Goal: Information Seeking & Learning: Learn about a topic

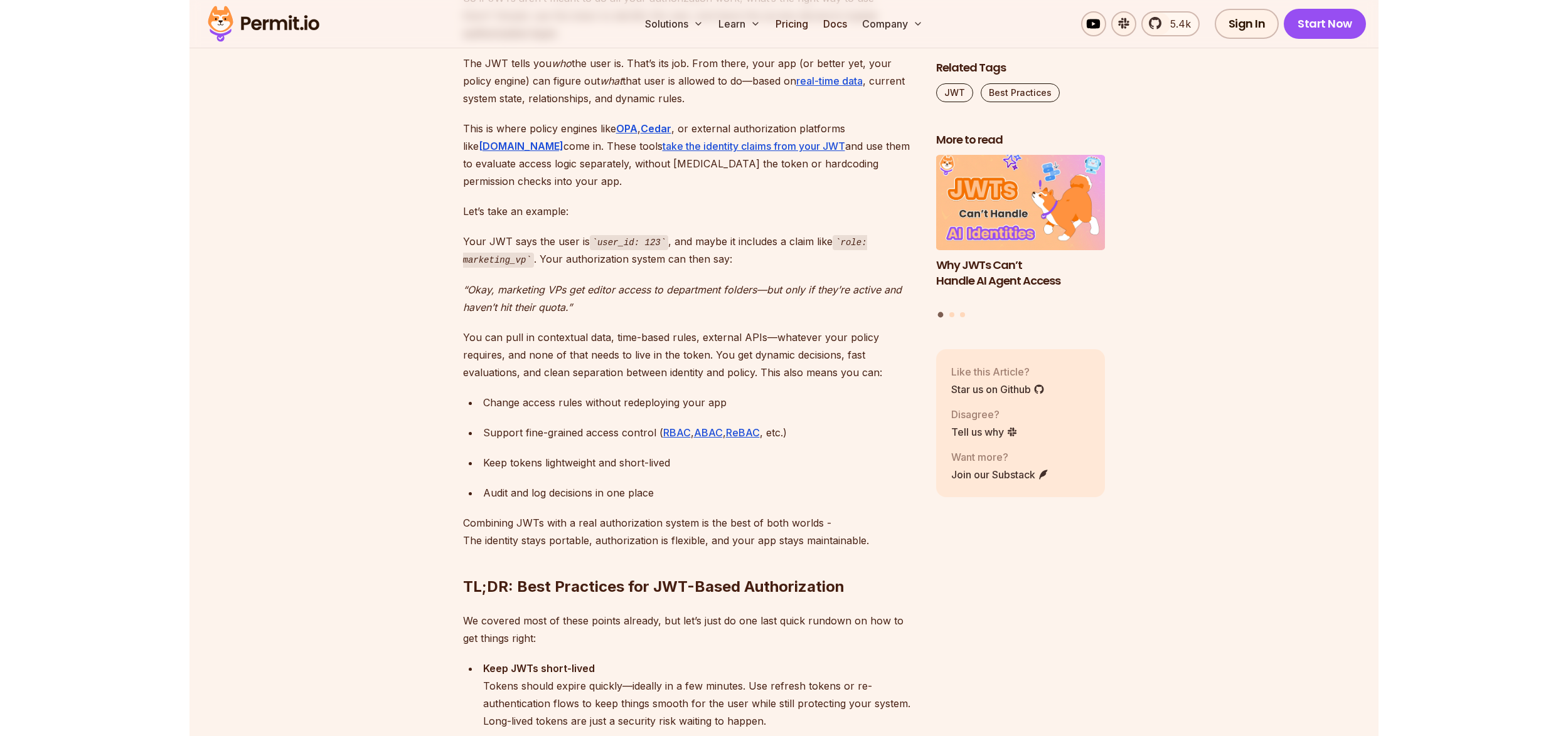
scroll to position [3858, 0]
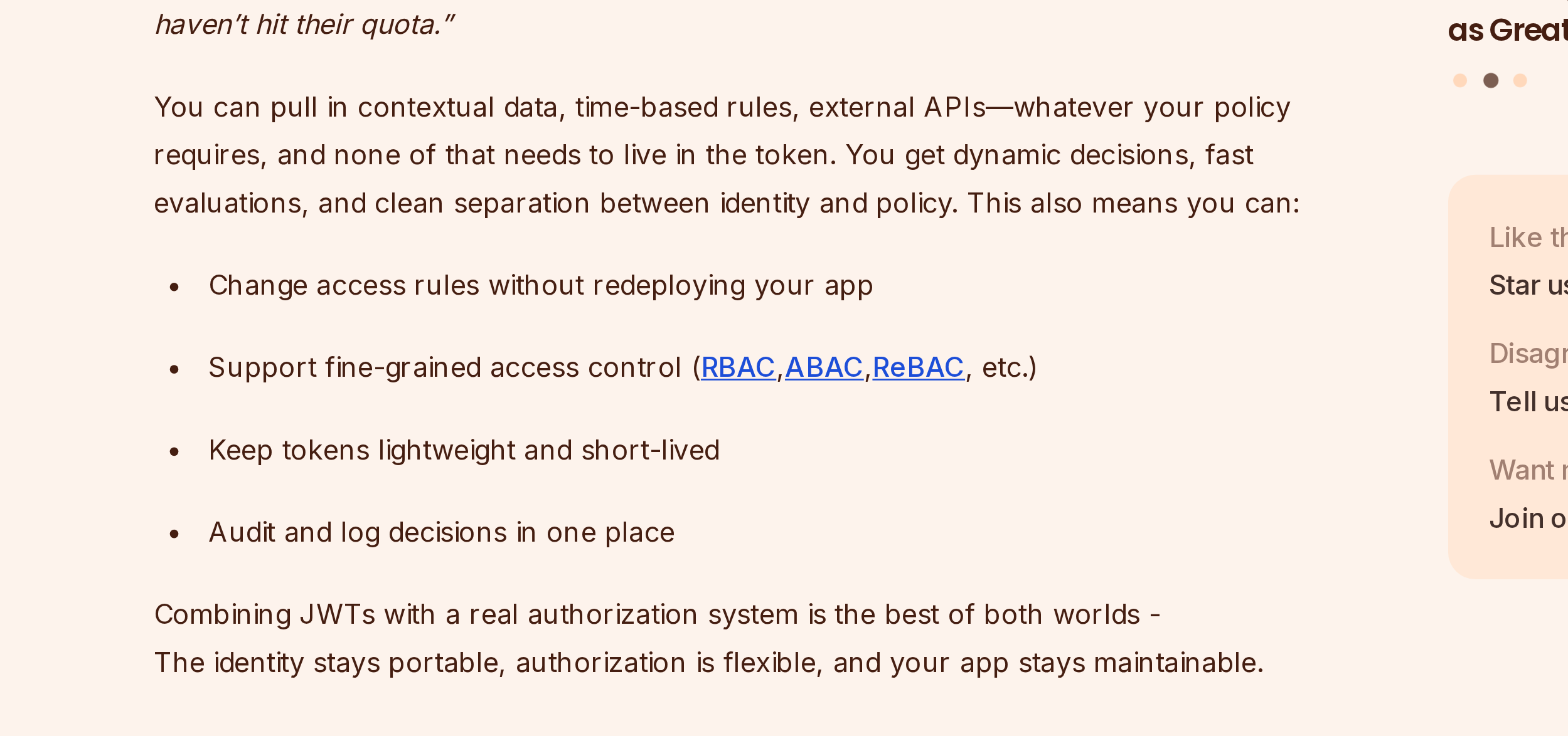
click at [655, 381] on div "Change access rules without redeploying your app" at bounding box center [699, 389] width 433 height 17
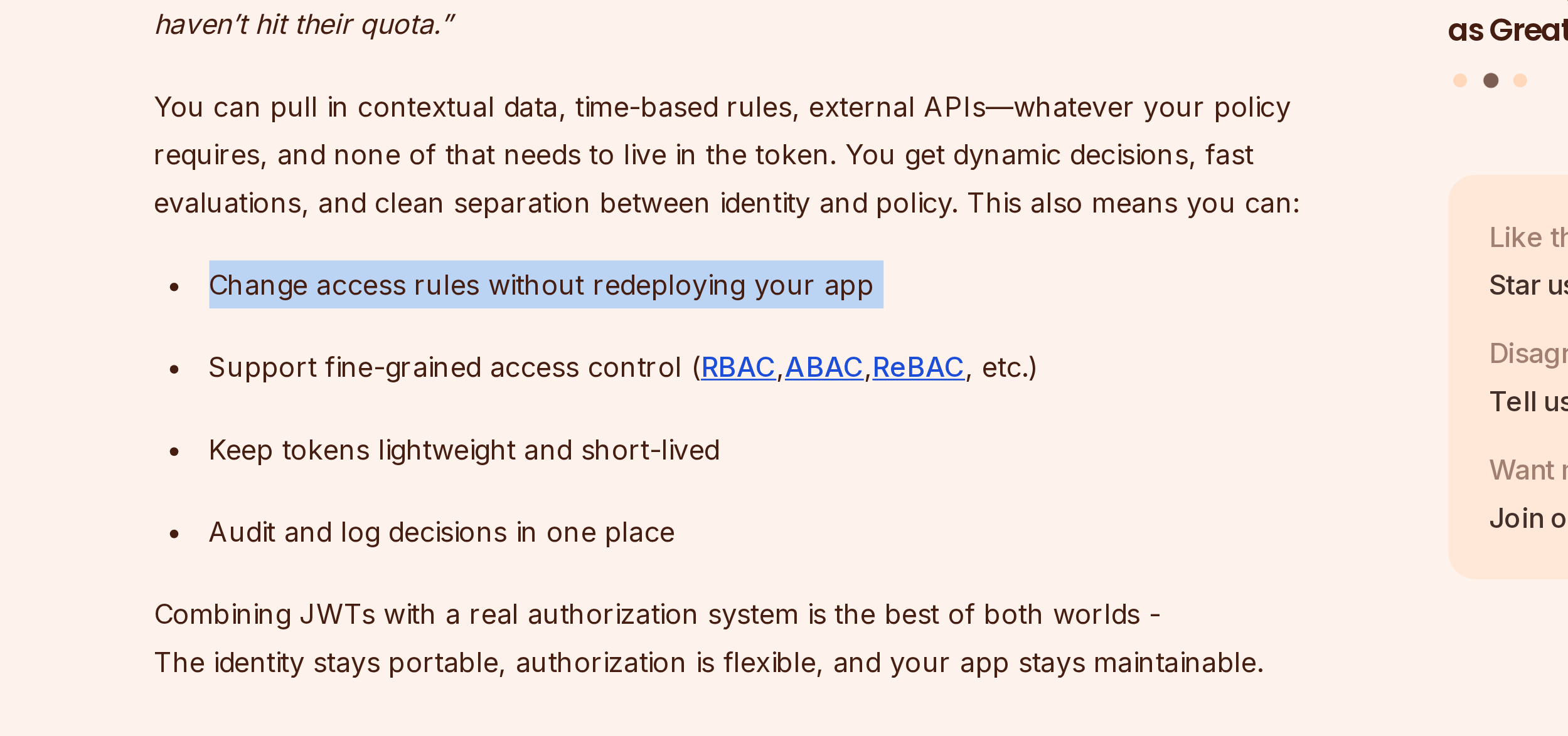
drag, startPoint x: 655, startPoint y: 354, endPoint x: 624, endPoint y: 375, distance: 37.4
click at [655, 381] on div "Change access rules without redeploying your app" at bounding box center [699, 389] width 433 height 17
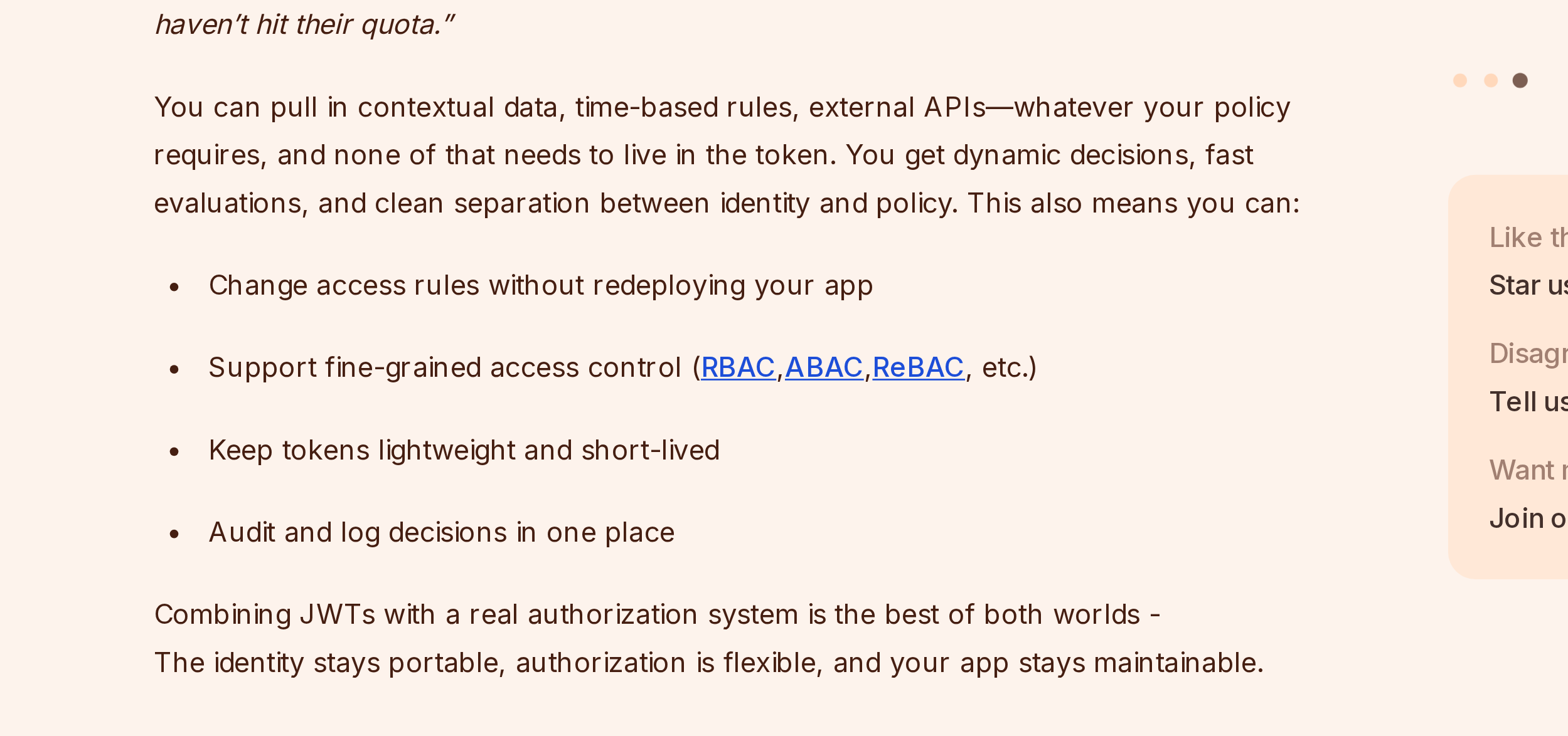
click at [595, 411] on div "Support fine-grained access control ( RBAC , ABAC , ReBAC , etc.)" at bounding box center [699, 419] width 433 height 17
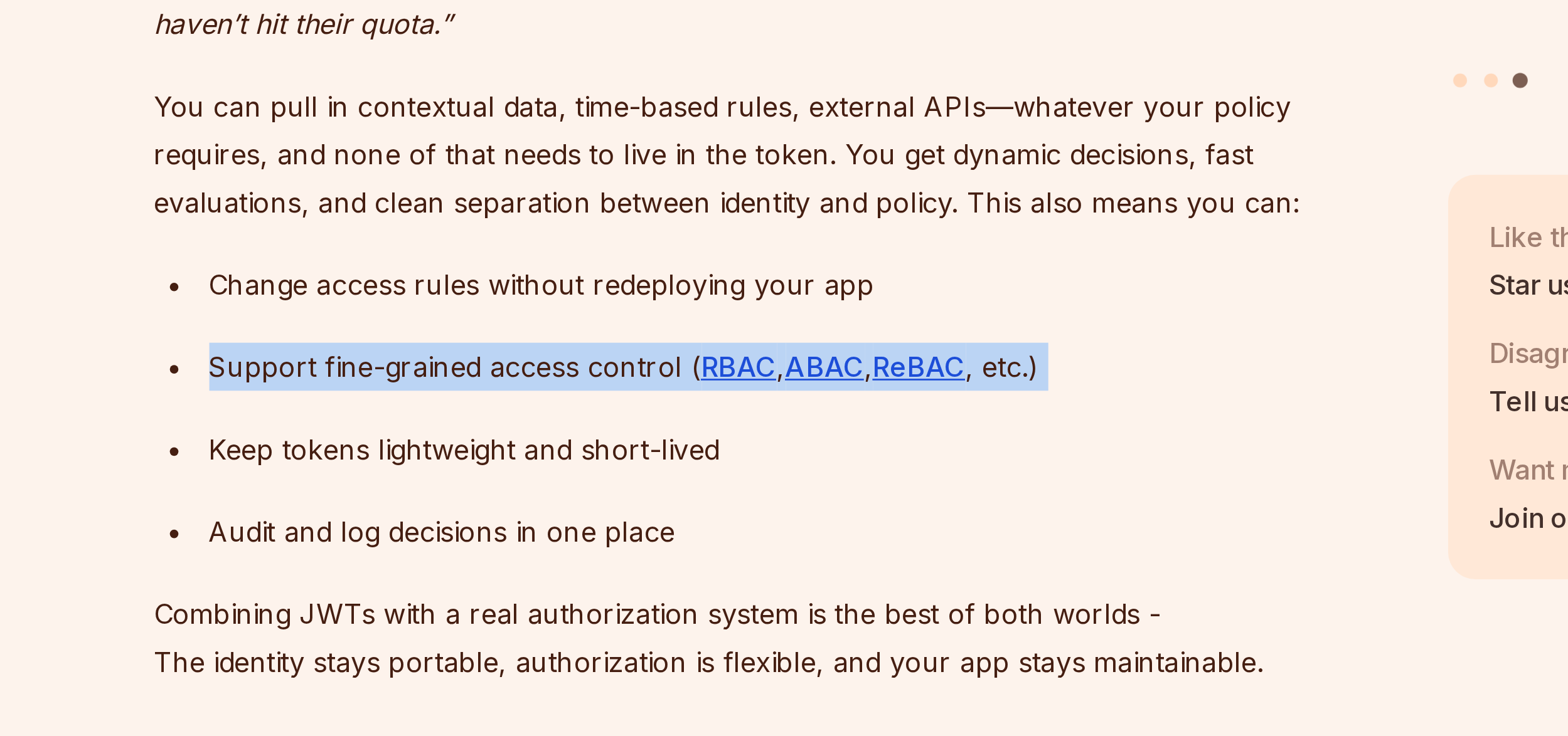
click at [595, 411] on div "Support fine-grained access control ( RBAC , ABAC , ReBAC , etc.)" at bounding box center [699, 419] width 433 height 17
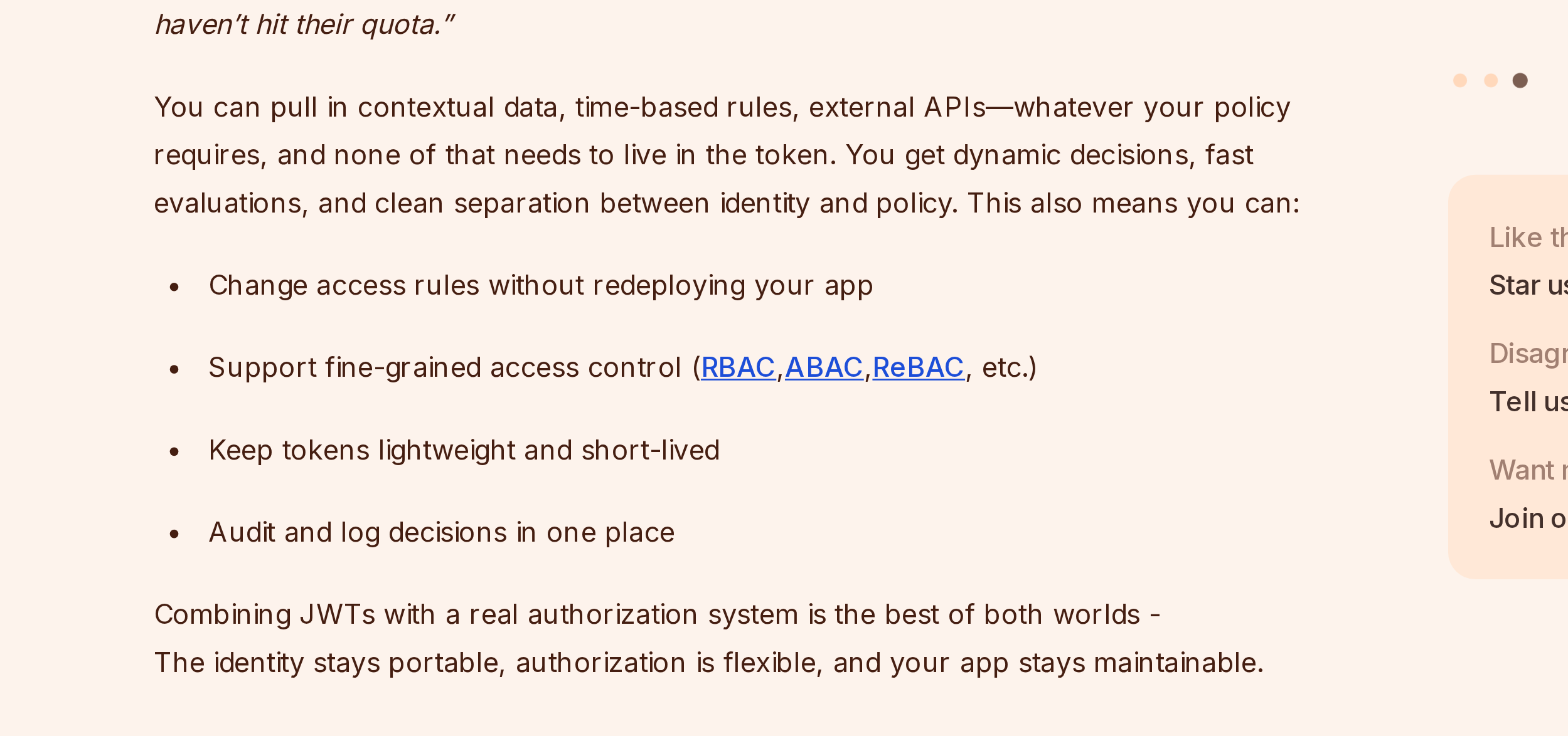
click at [583, 441] on div "Keep tokens lightweight and short-lived" at bounding box center [699, 450] width 433 height 17
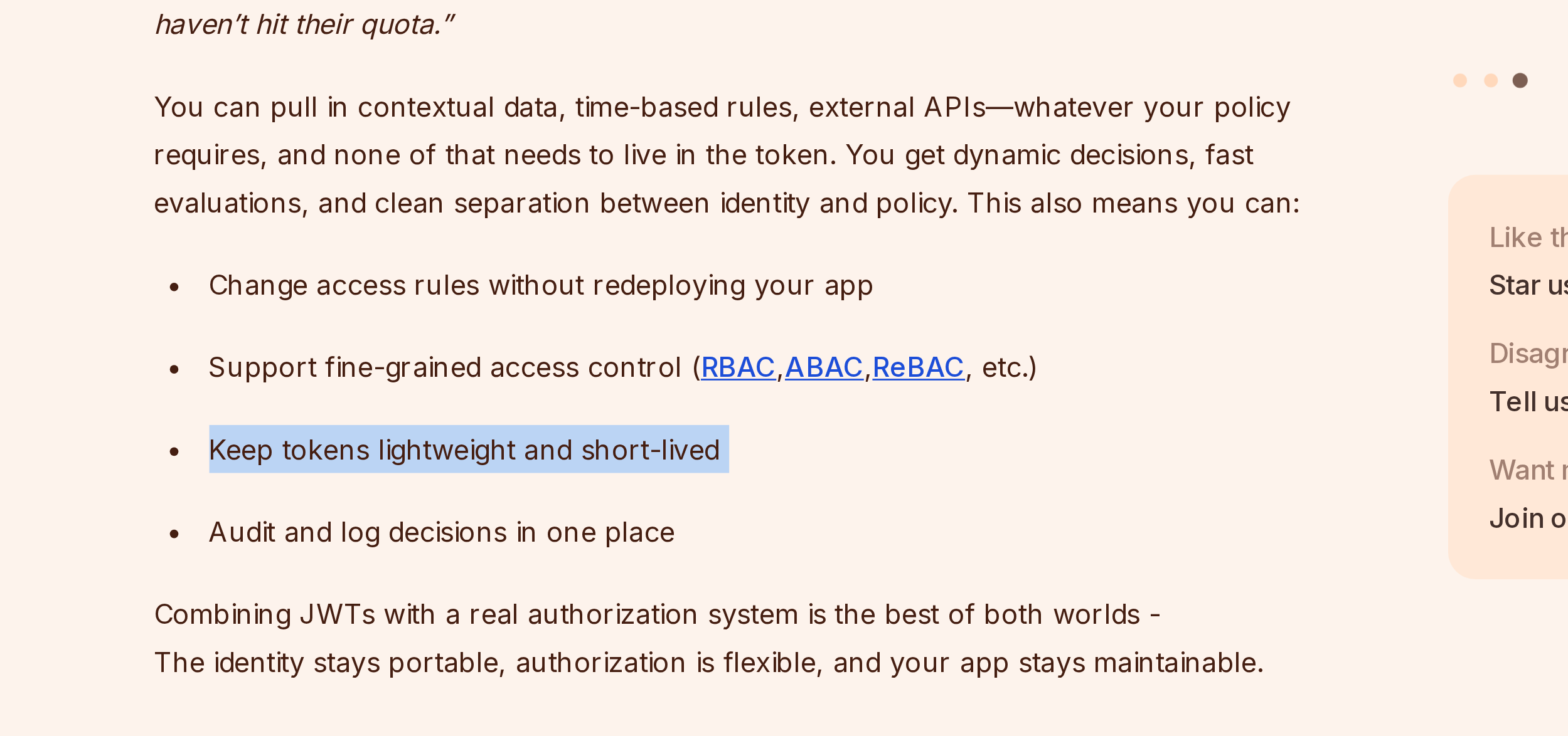
click at [583, 441] on div "Keep tokens lightweight and short-lived" at bounding box center [699, 450] width 433 height 17
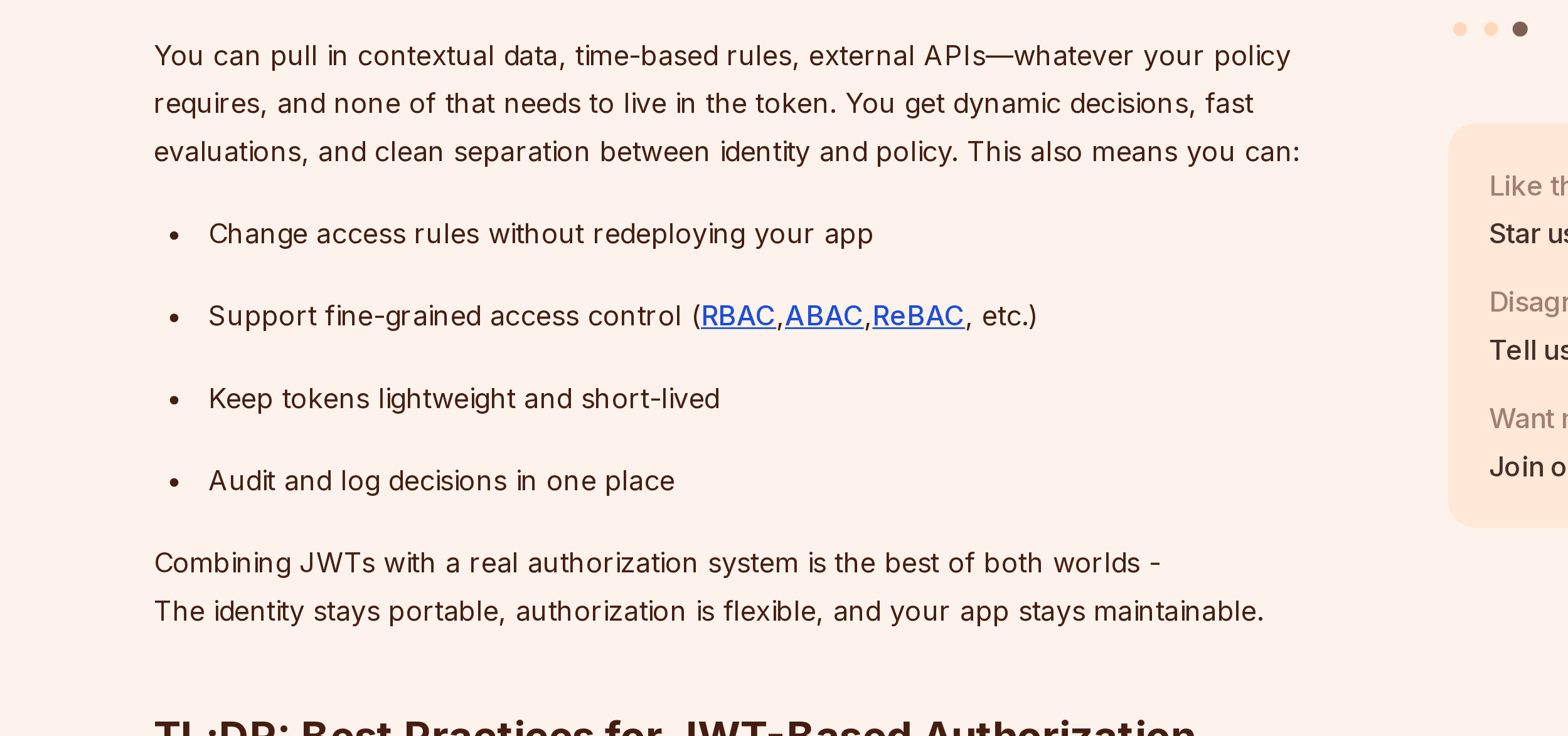
click at [603, 471] on div "Audit and log decisions in one place" at bounding box center [699, 479] width 433 height 17
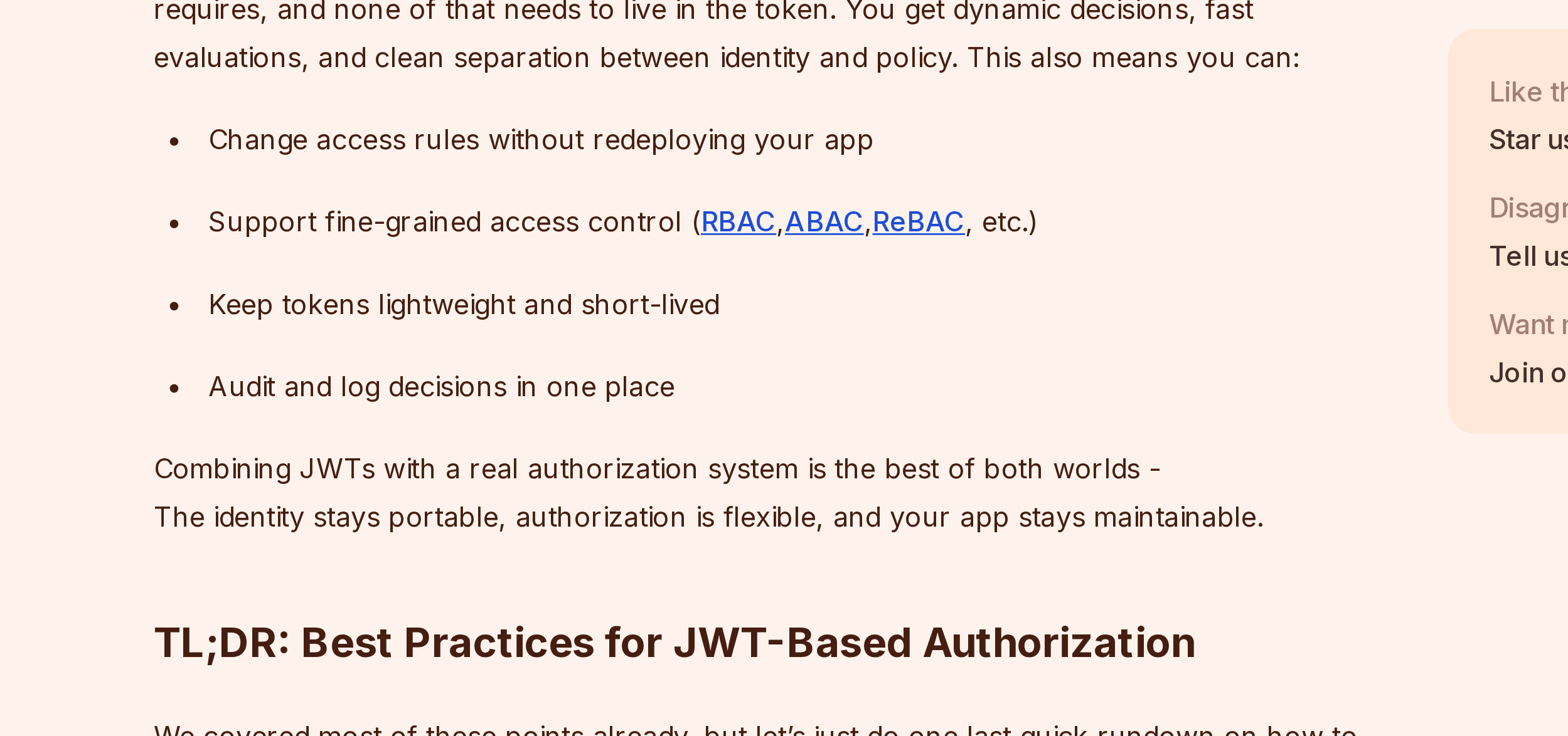
click at [611, 501] on p "Combining JWTs with a real authorization system is the best of both worlds - Th…" at bounding box center [689, 518] width 453 height 35
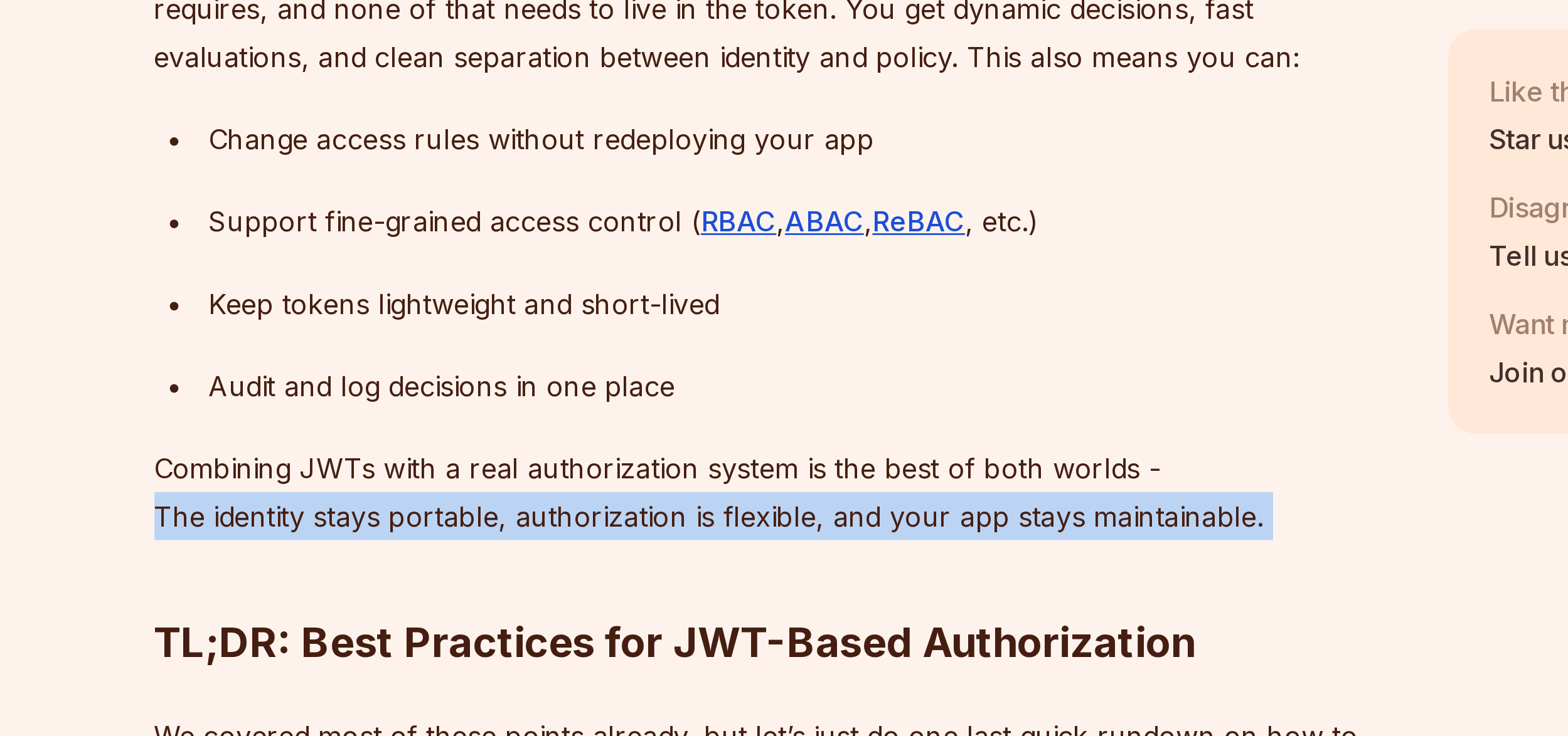
click at [611, 501] on p "Combining JWTs with a real authorization system is the best of both worlds - Th…" at bounding box center [689, 518] width 453 height 35
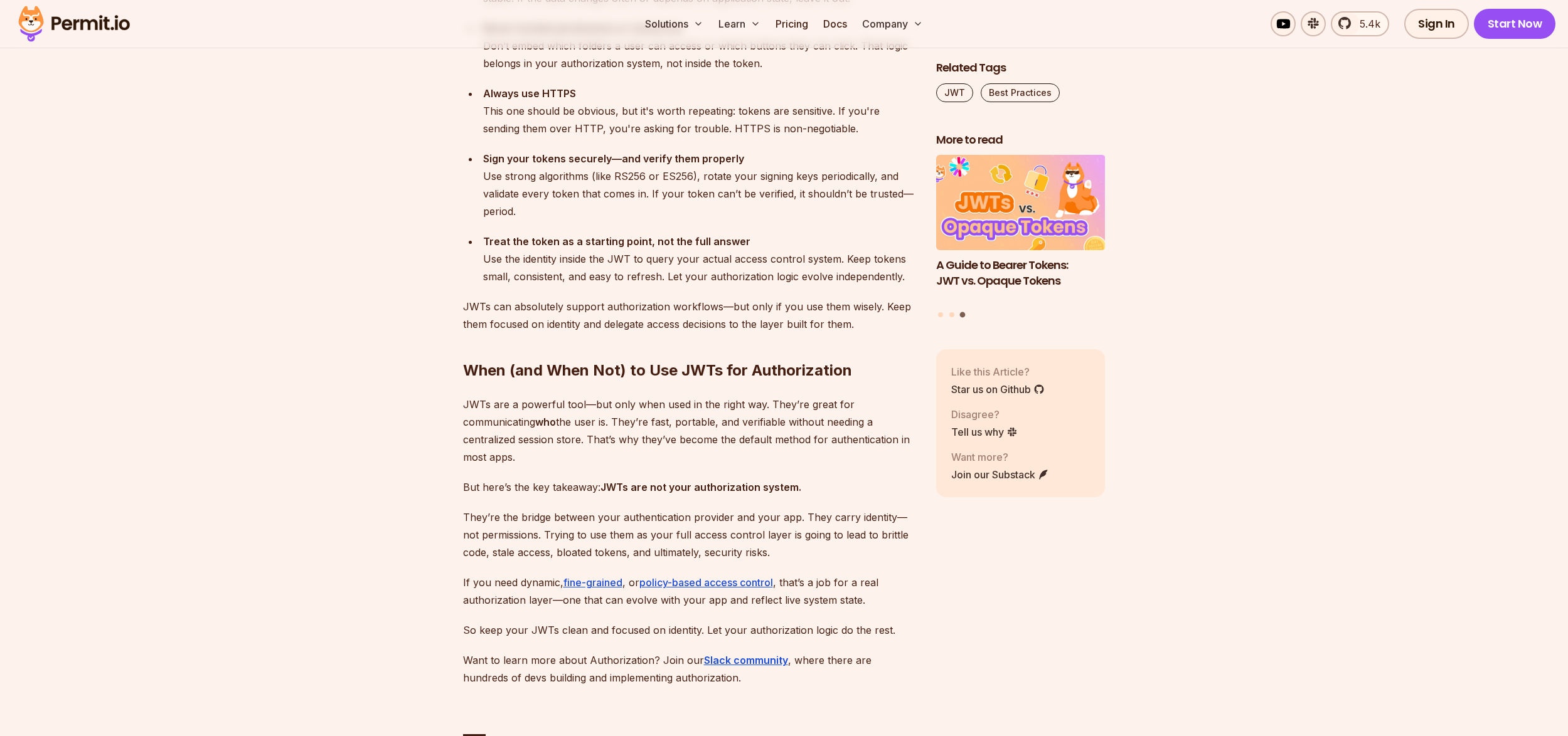
scroll to position [4647, 0]
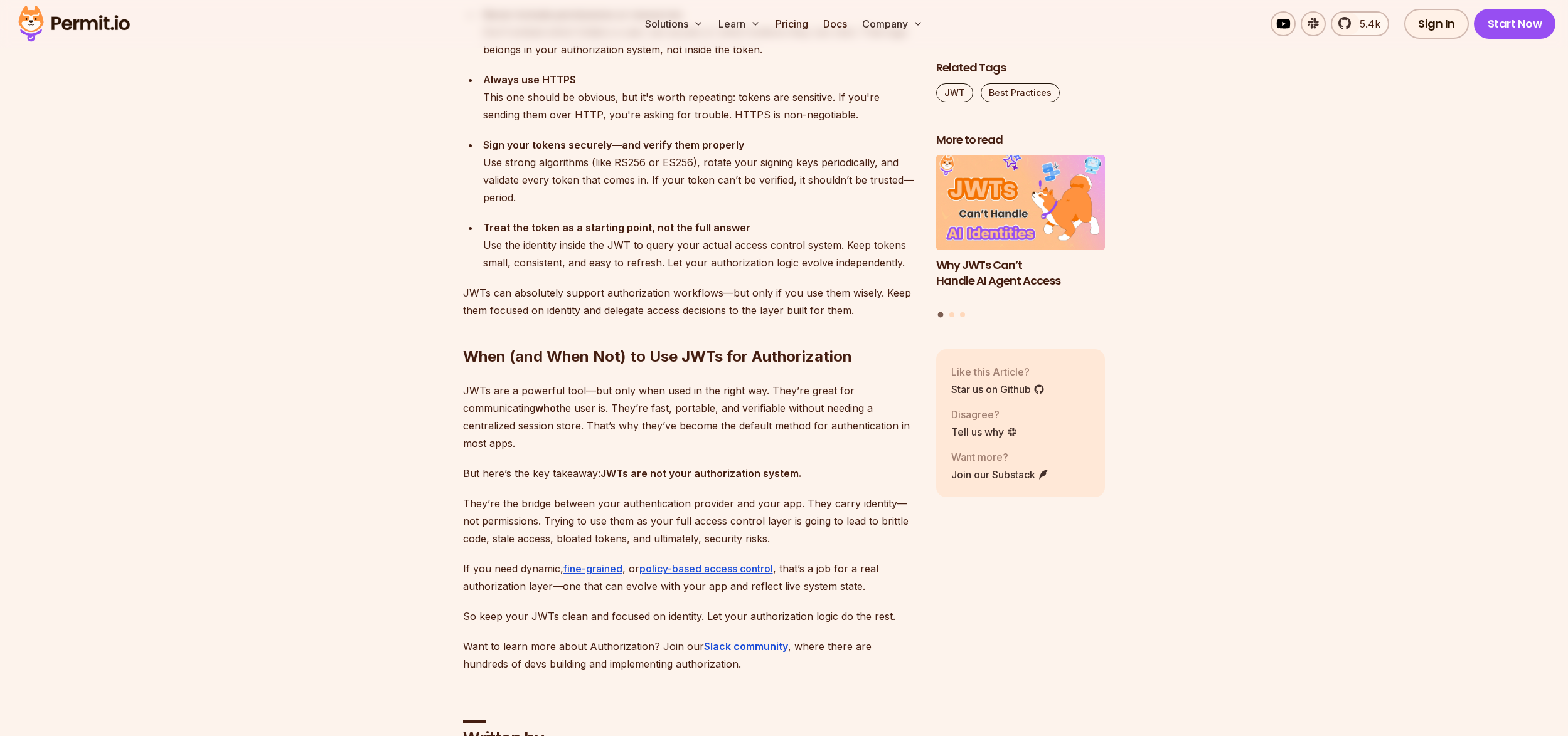
click at [660, 225] on div "Treat the token as a starting point, not the full answer Use the identity insid…" at bounding box center [699, 245] width 433 height 52
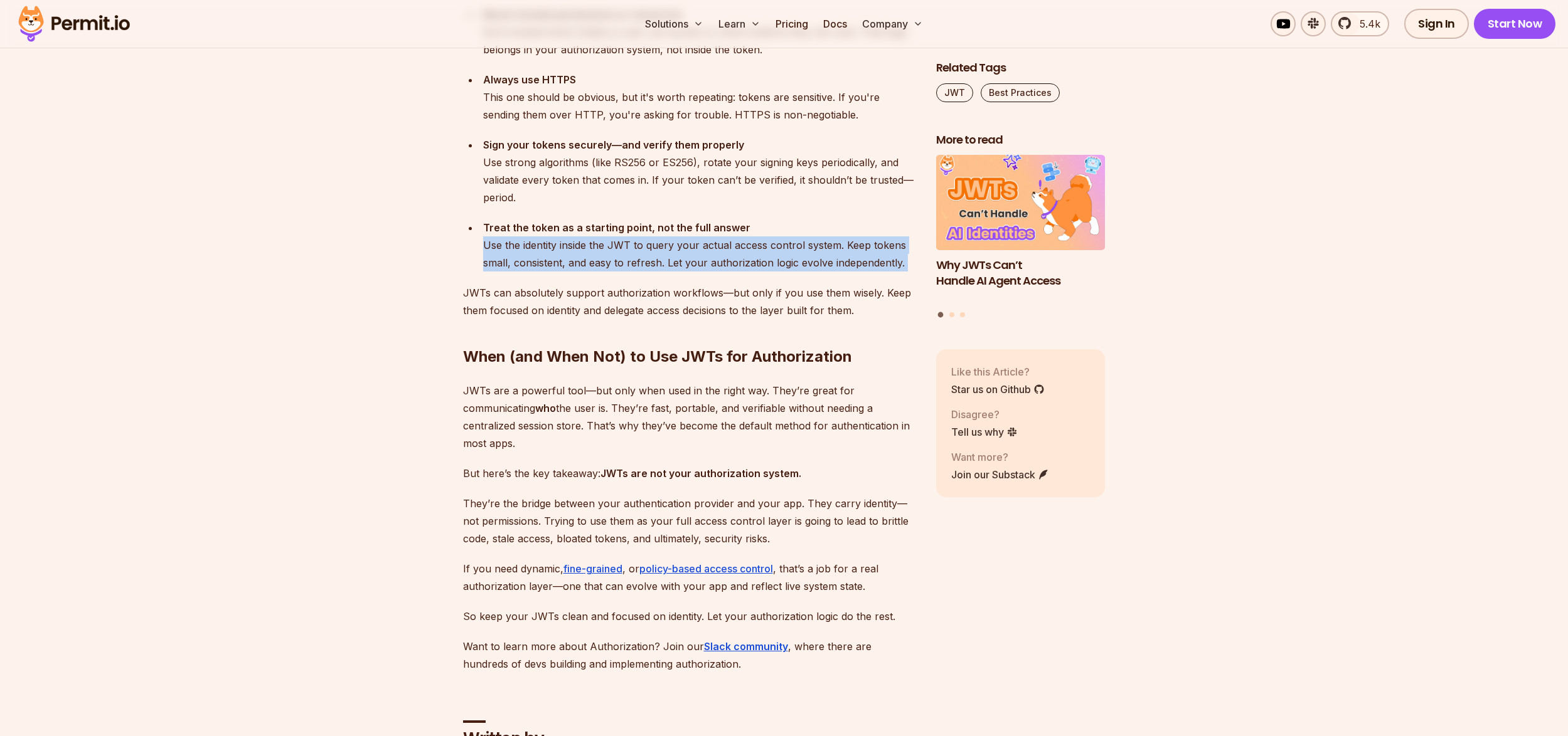
click at [660, 225] on div "Treat the token as a starting point, not the full answer Use the identity insid…" at bounding box center [699, 245] width 433 height 52
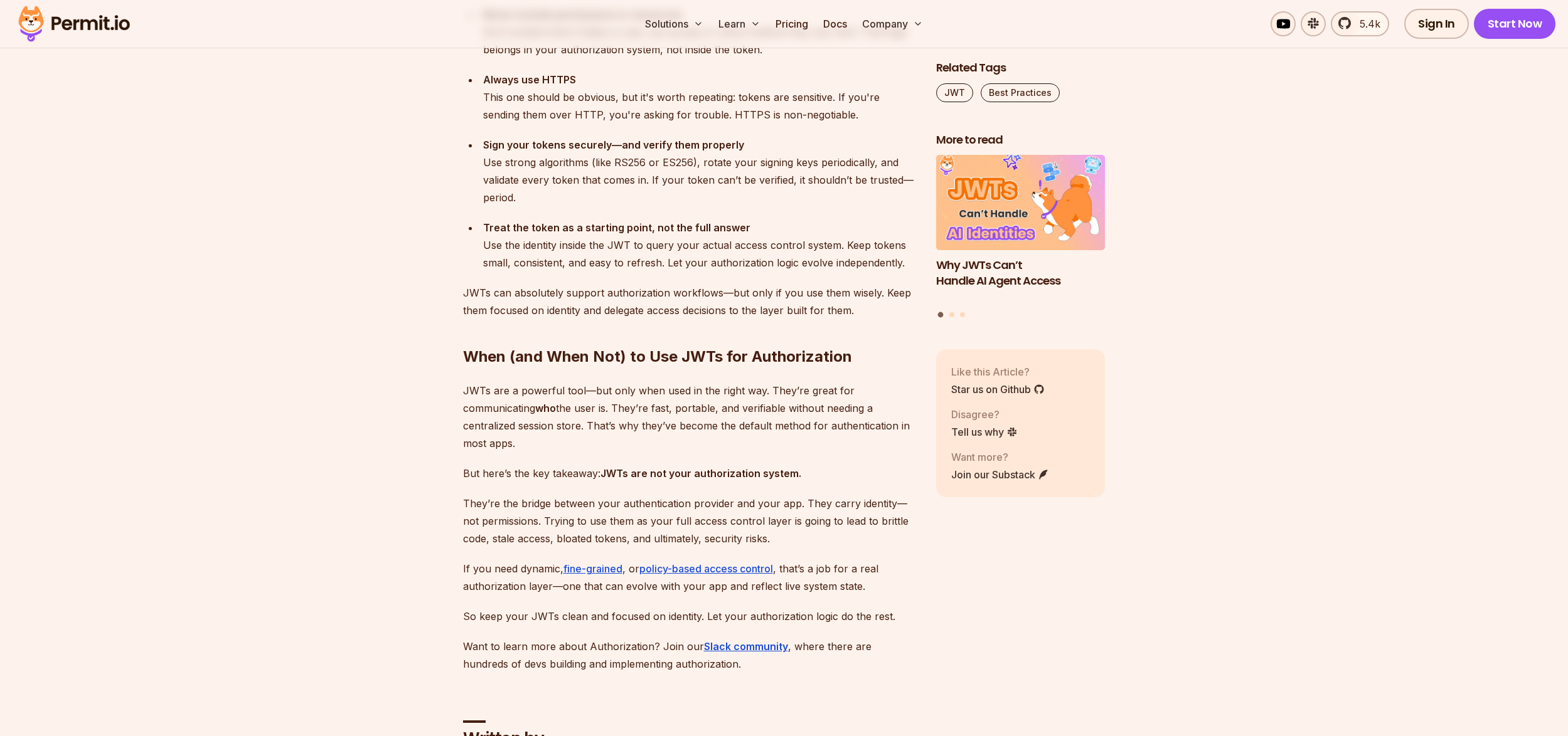
click at [633, 284] on p "JWTs can absolutely support authorization workflows—but only if you use them wi…" at bounding box center [689, 302] width 453 height 35
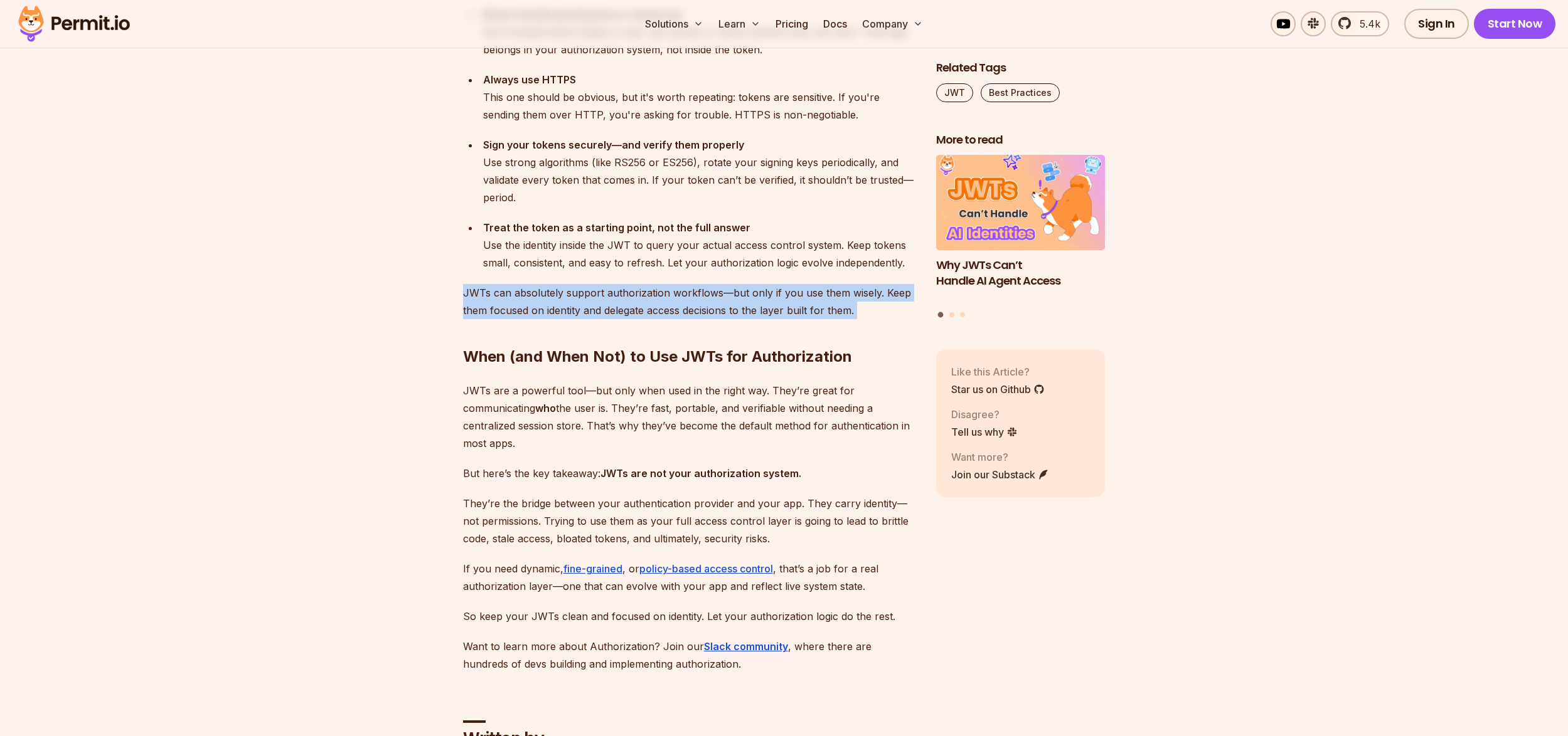
click at [633, 284] on p "JWTs can absolutely support authorization workflows—but only if you use them wi…" at bounding box center [689, 302] width 453 height 35
click at [651, 284] on p "JWTs can absolutely support authorization workflows—but only if you use them wi…" at bounding box center [689, 302] width 453 height 35
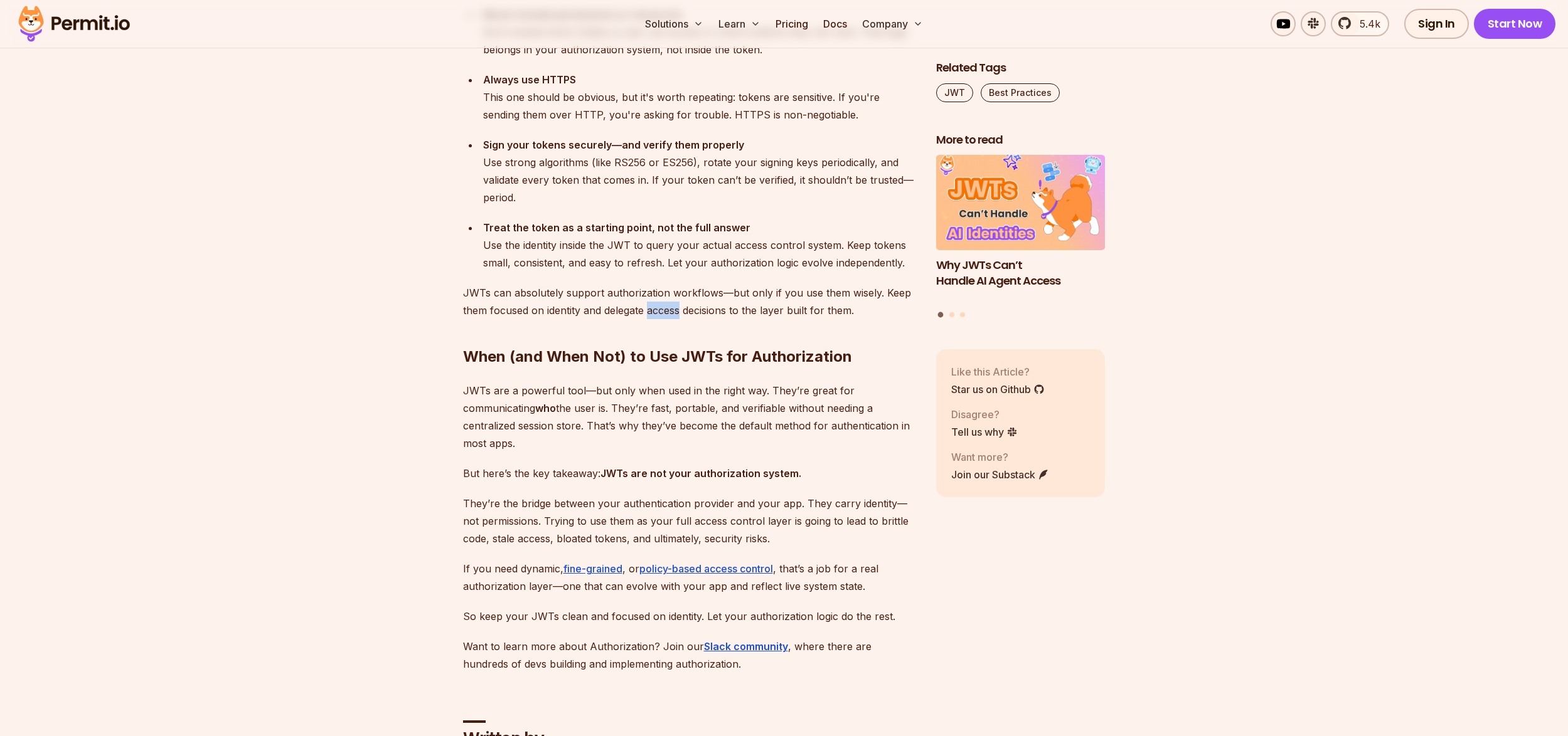
click at [651, 284] on p "JWTs can absolutely support authorization workflows—but only if you use them wi…" at bounding box center [689, 302] width 453 height 35
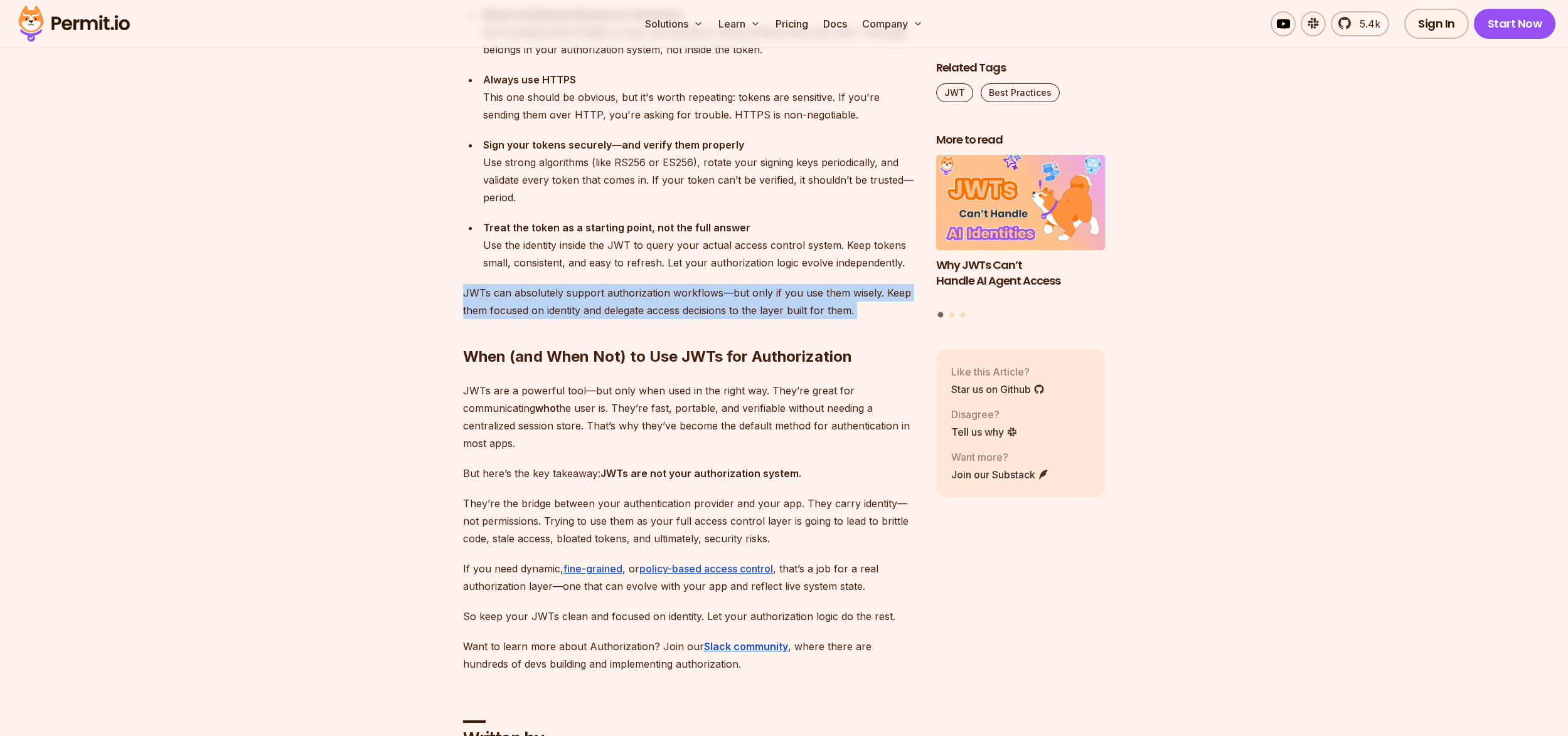
click at [651, 284] on p "JWTs can absolutely support authorization workflows—but only if you use them wi…" at bounding box center [689, 302] width 453 height 35
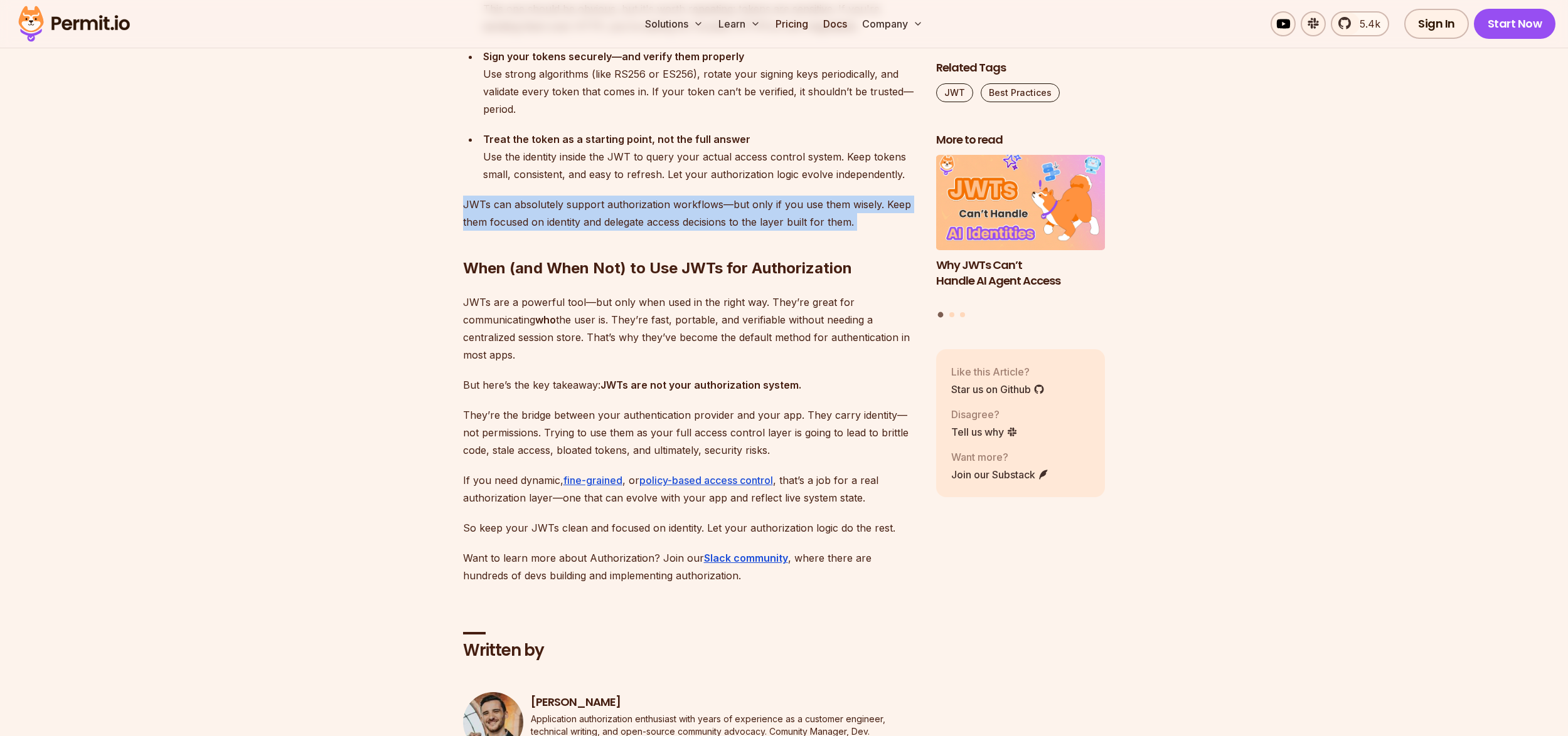
scroll to position [4751, 0]
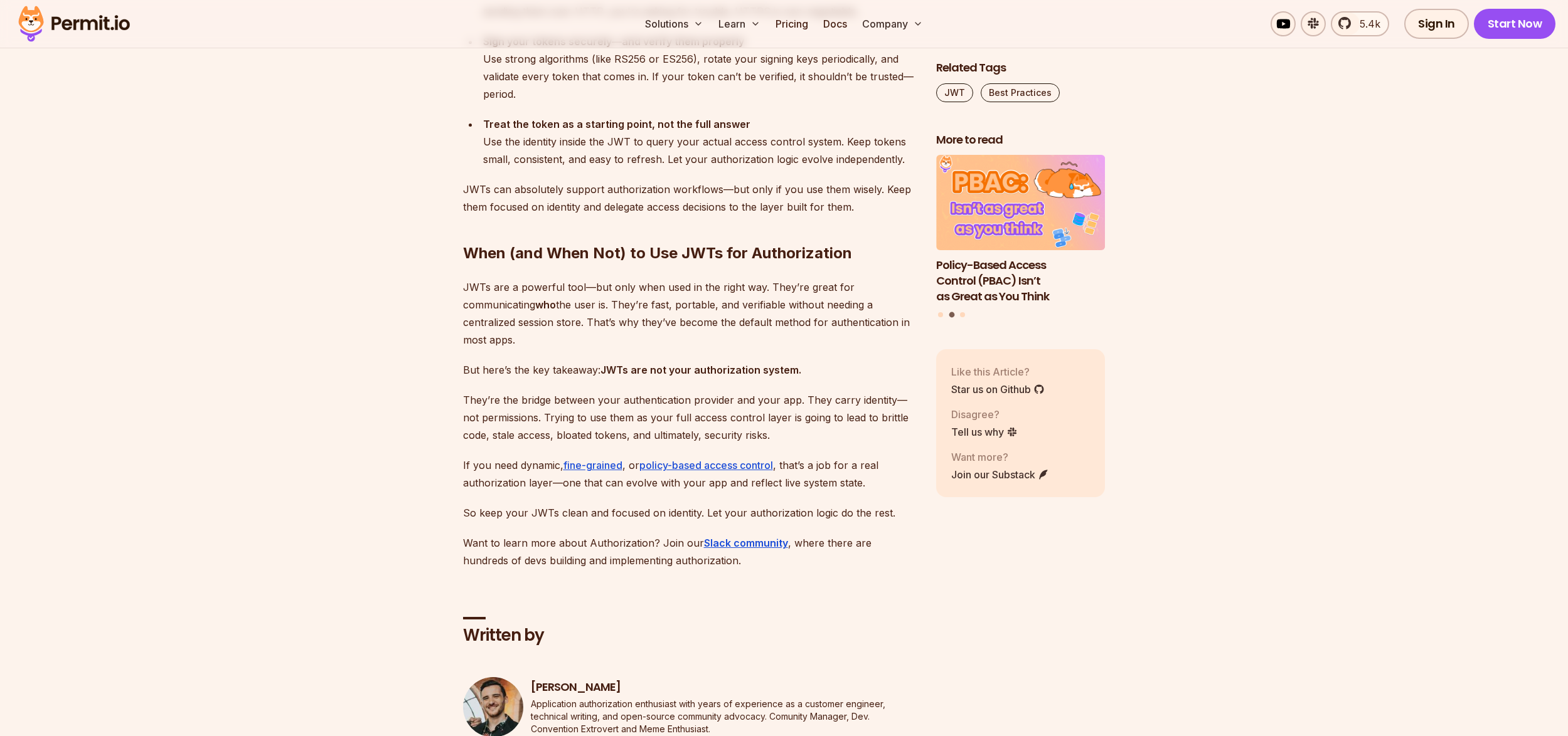
click at [629, 280] on p "JWTs are a powerful tool—but only when used in the right way. They’re great for…" at bounding box center [689, 314] width 453 height 70
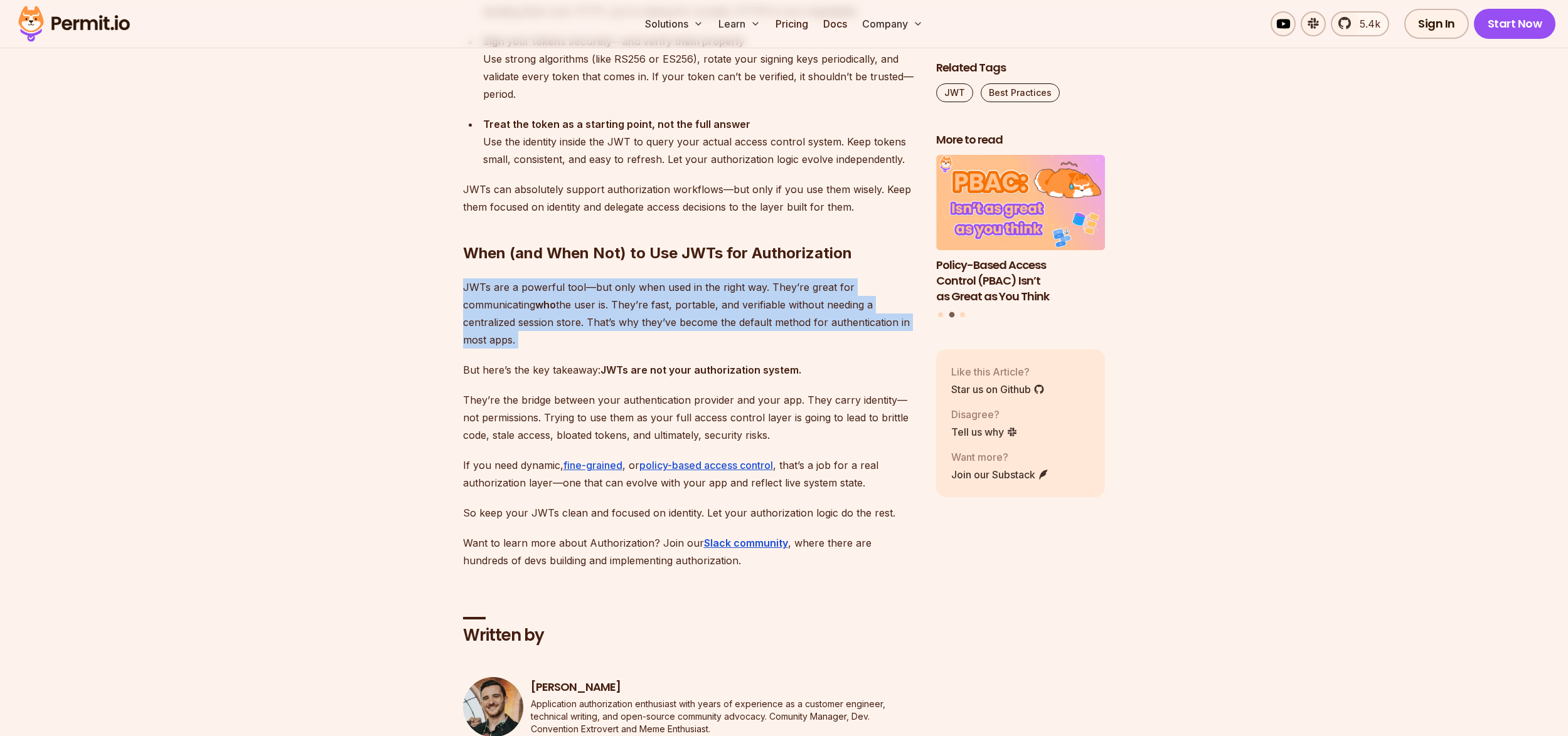
click at [629, 280] on p "JWTs are a powerful tool—but only when used in the right way. They’re great for…" at bounding box center [689, 314] width 453 height 70
click at [690, 279] on p "JWTs are a powerful tool—but only when used in the right way. They’re great for…" at bounding box center [689, 314] width 453 height 70
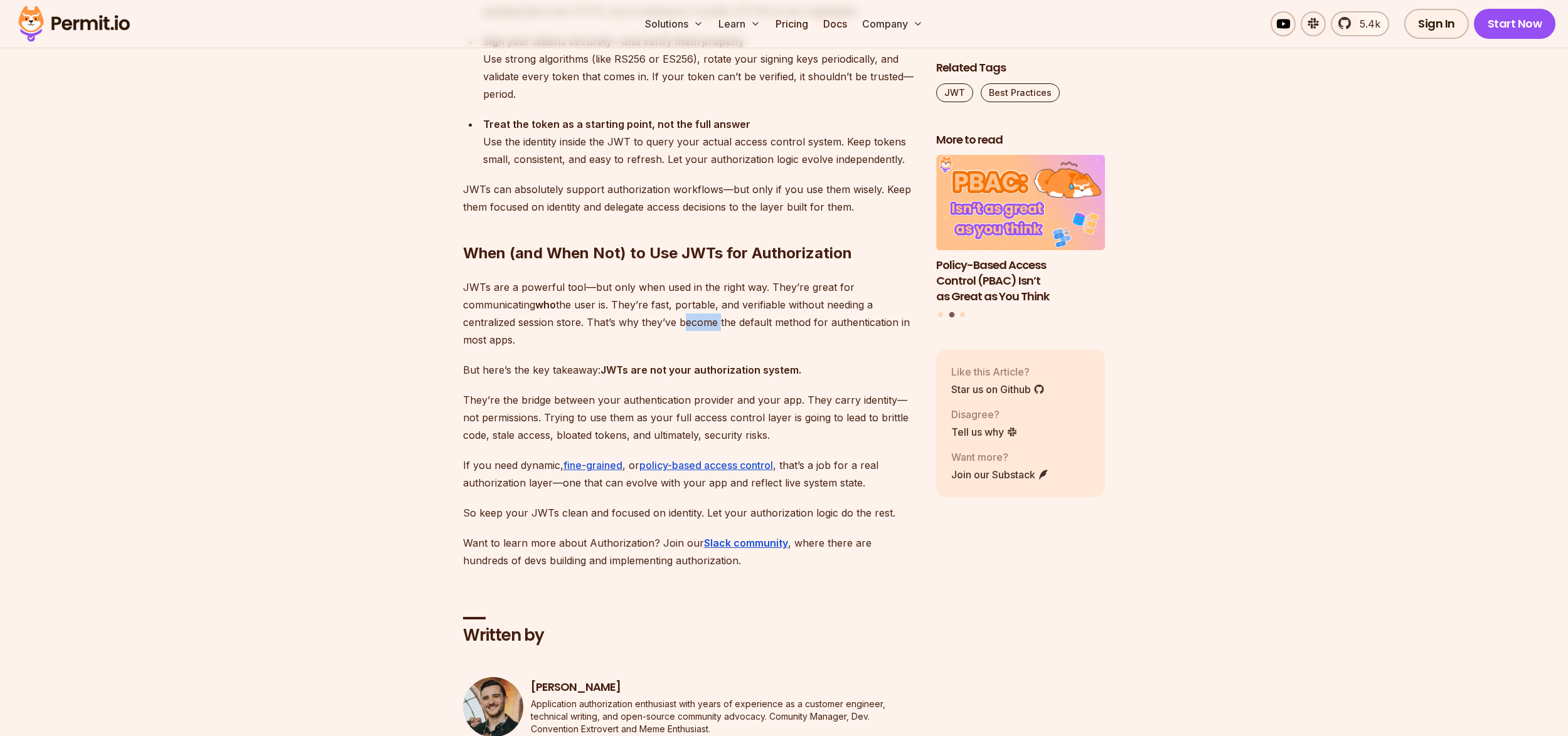
click at [690, 279] on p "JWTs are a powerful tool—but only when used in the right way. They’re great for…" at bounding box center [689, 314] width 453 height 70
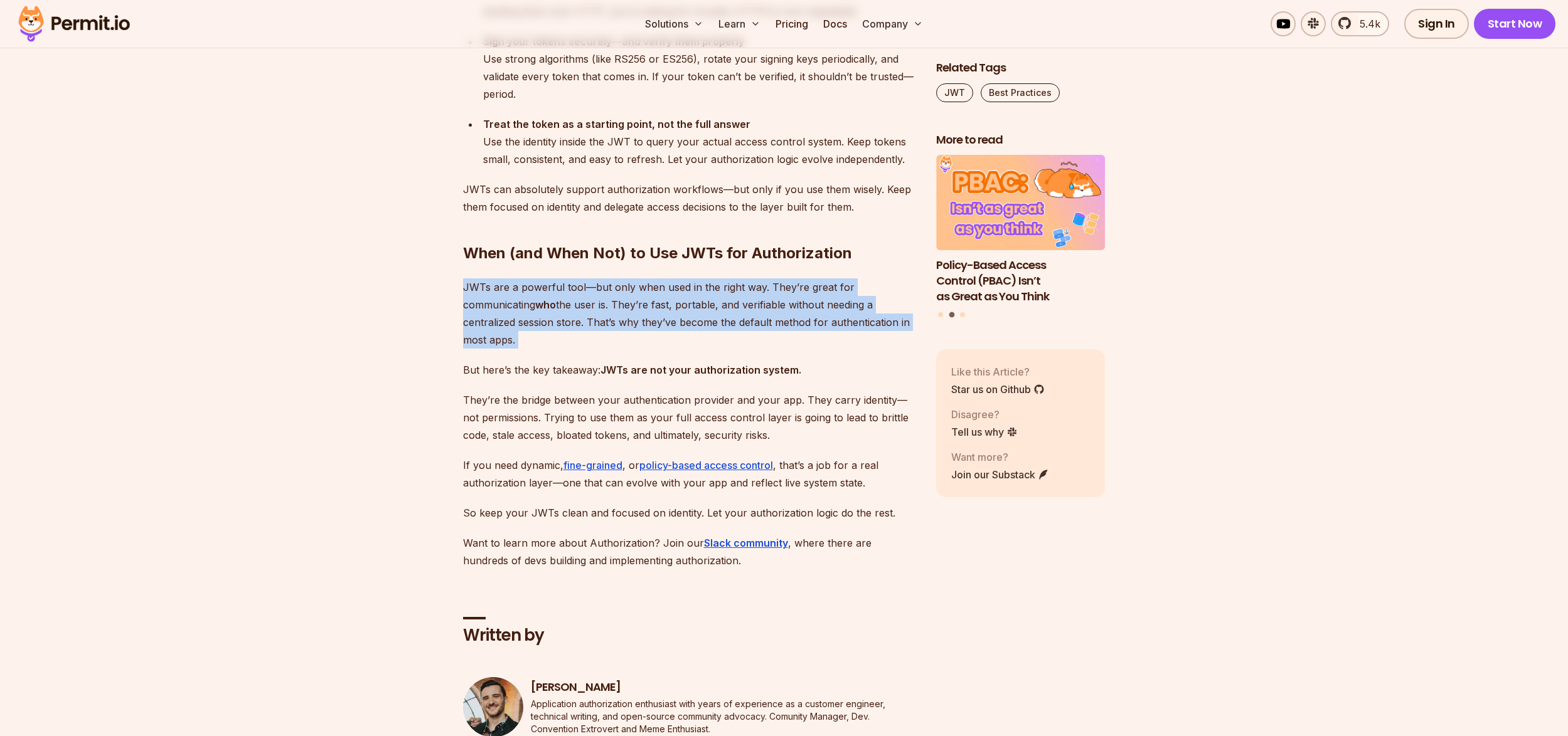
click at [690, 279] on p "JWTs are a powerful tool—but only when used in the right way. They’re great for…" at bounding box center [689, 314] width 453 height 70
click at [621, 280] on p "JWTs are a powerful tool—but only when used in the right way. They’re great for…" at bounding box center [689, 314] width 453 height 70
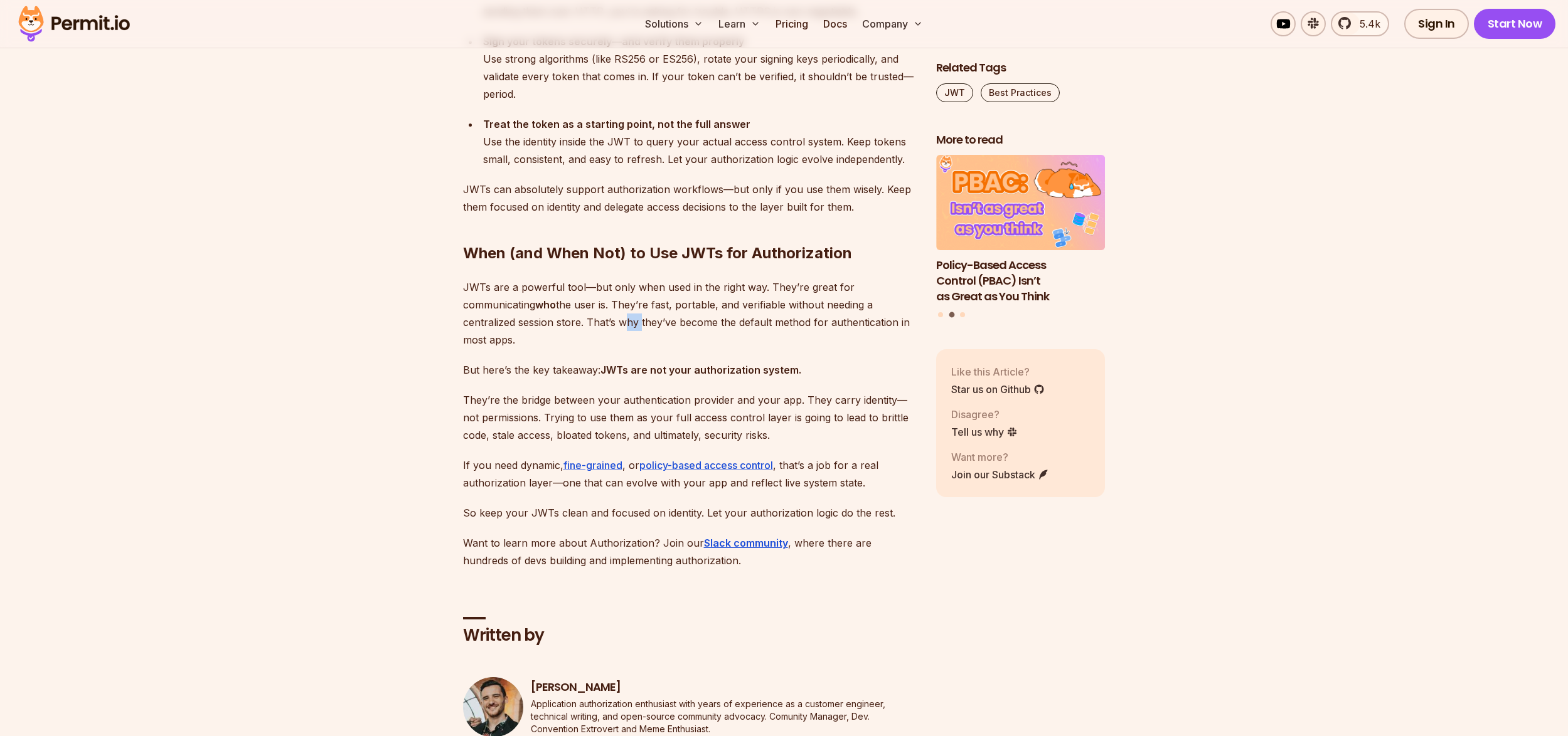
click at [621, 280] on p "JWTs are a powerful tool—but only when used in the right way. They’re great for…" at bounding box center [689, 314] width 453 height 70
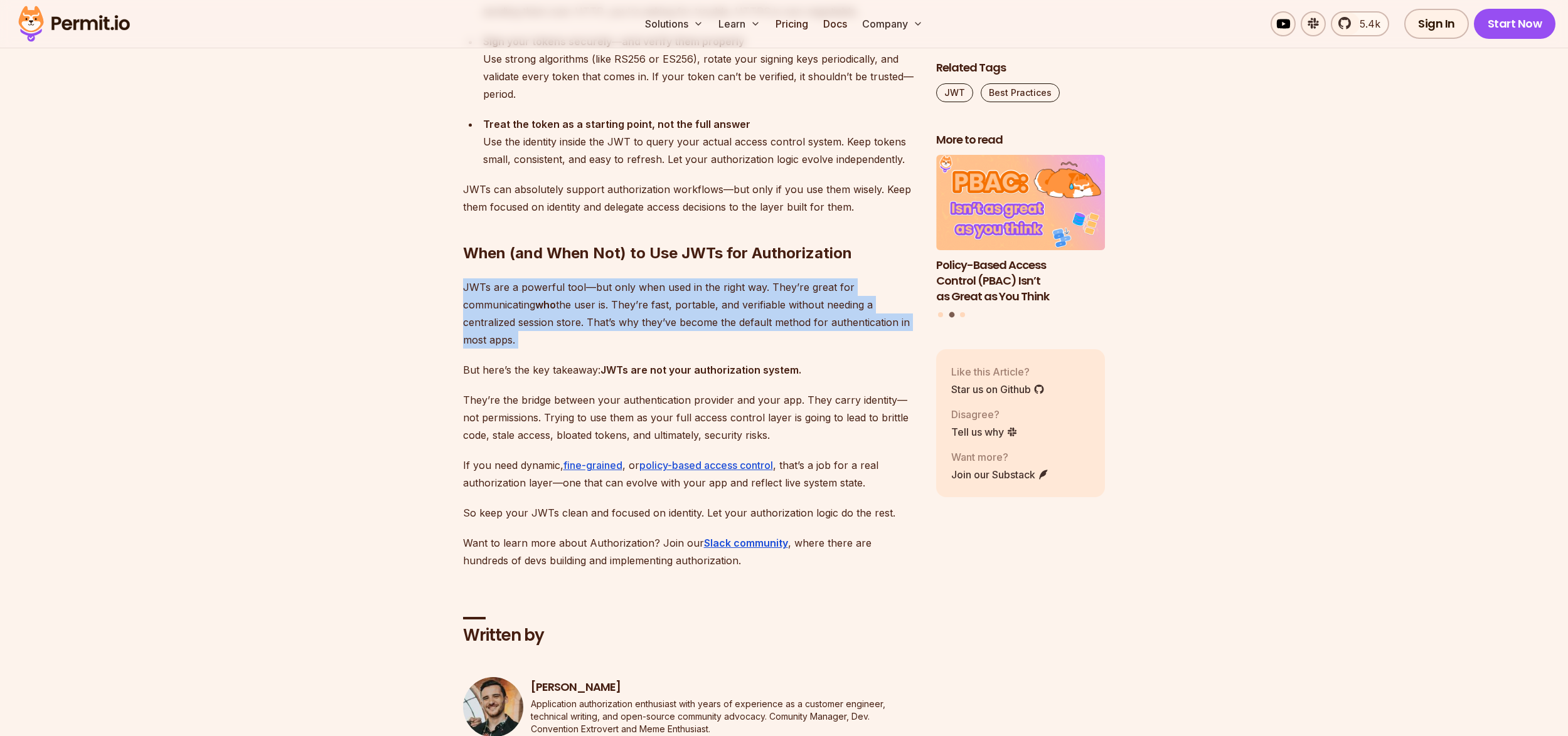
click at [621, 280] on p "JWTs are a powerful tool—but only when used in the right way. They’re great for…" at bounding box center [689, 314] width 453 height 70
click at [701, 284] on p "JWTs are a powerful tool—but only when used in the right way. They’re great for…" at bounding box center [689, 314] width 453 height 70
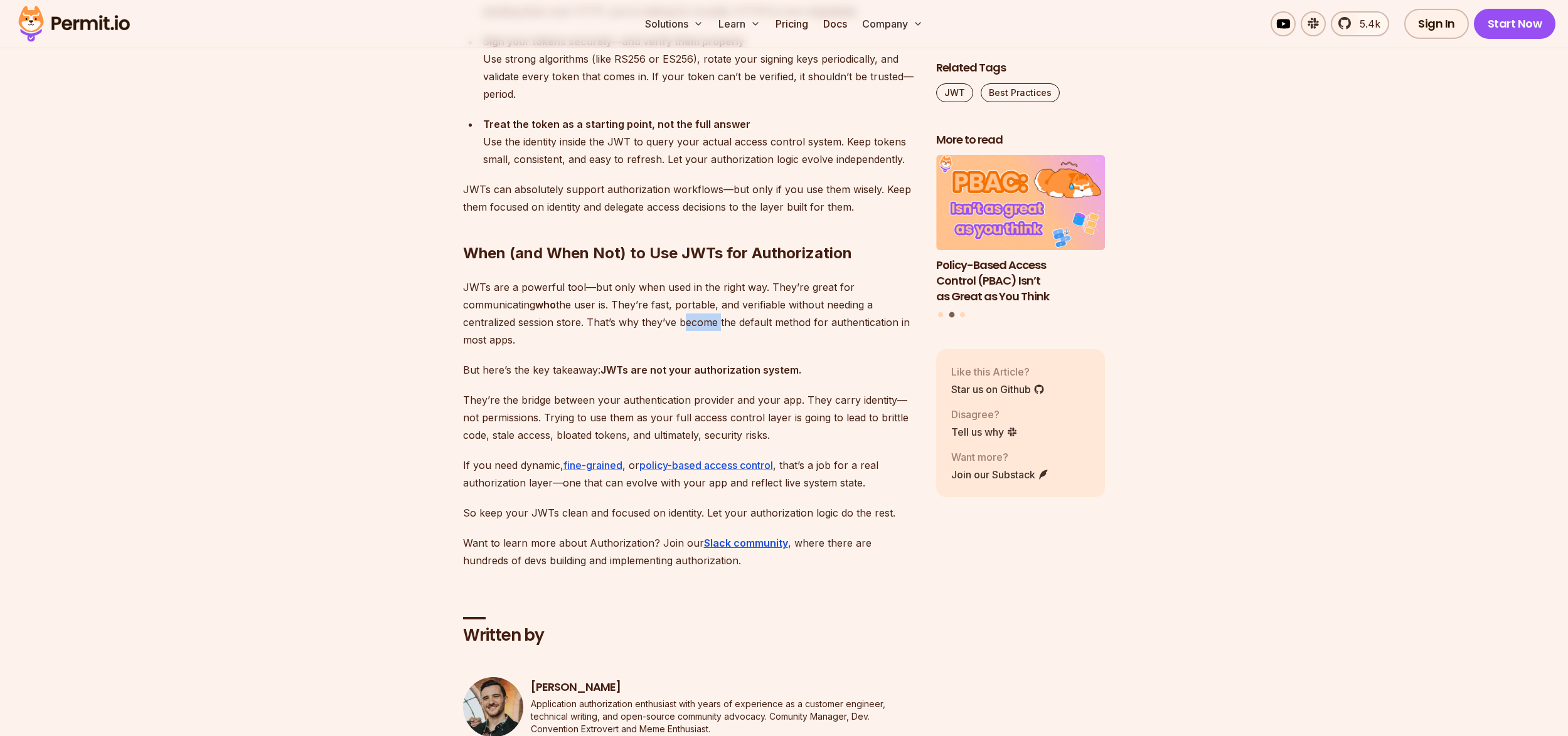
click at [701, 284] on p "JWTs are a powerful tool—but only when used in the right way. They’re great for…" at bounding box center [689, 314] width 453 height 70
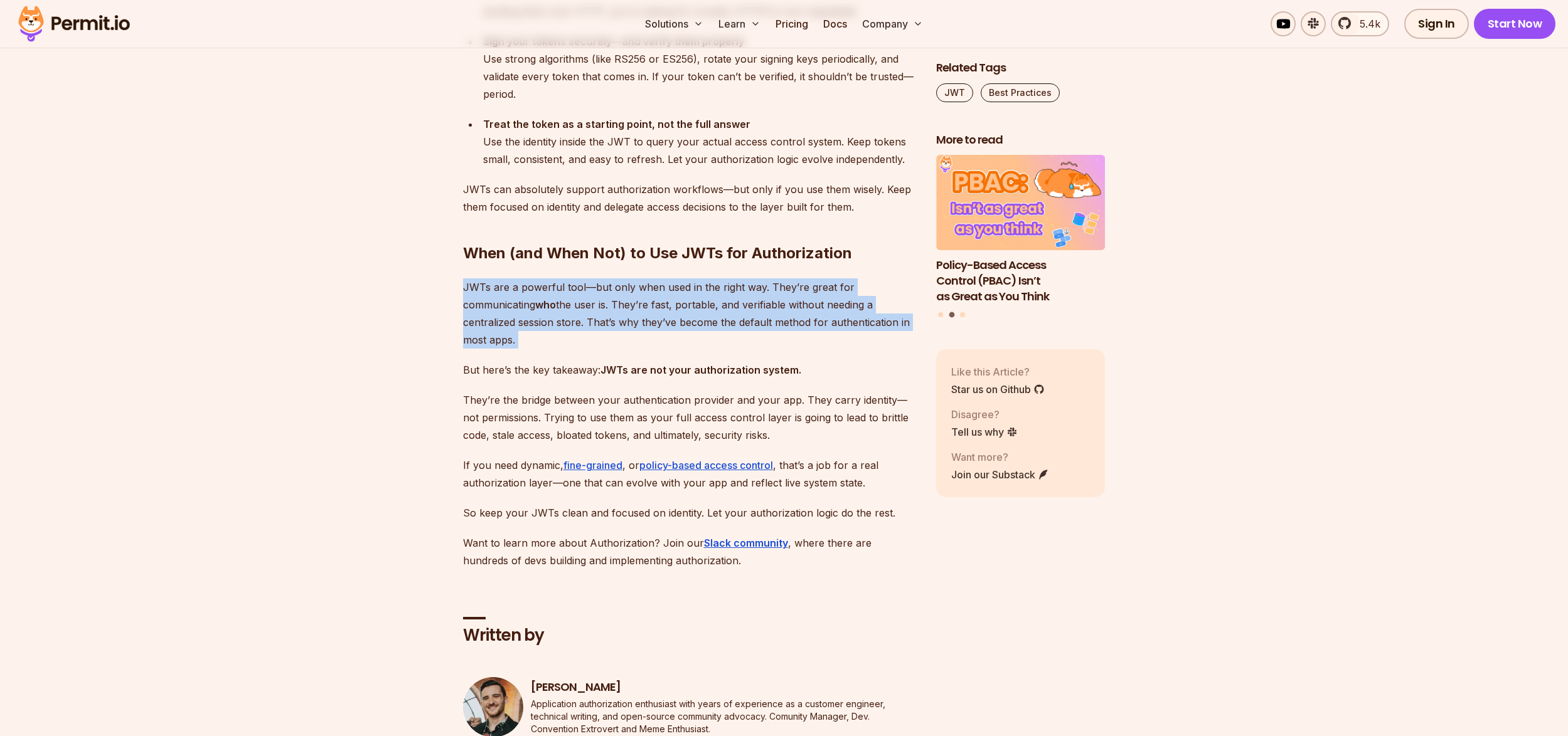
click at [701, 284] on p "JWTs are a powerful tool—but only when used in the right way. They’re great for…" at bounding box center [689, 314] width 453 height 70
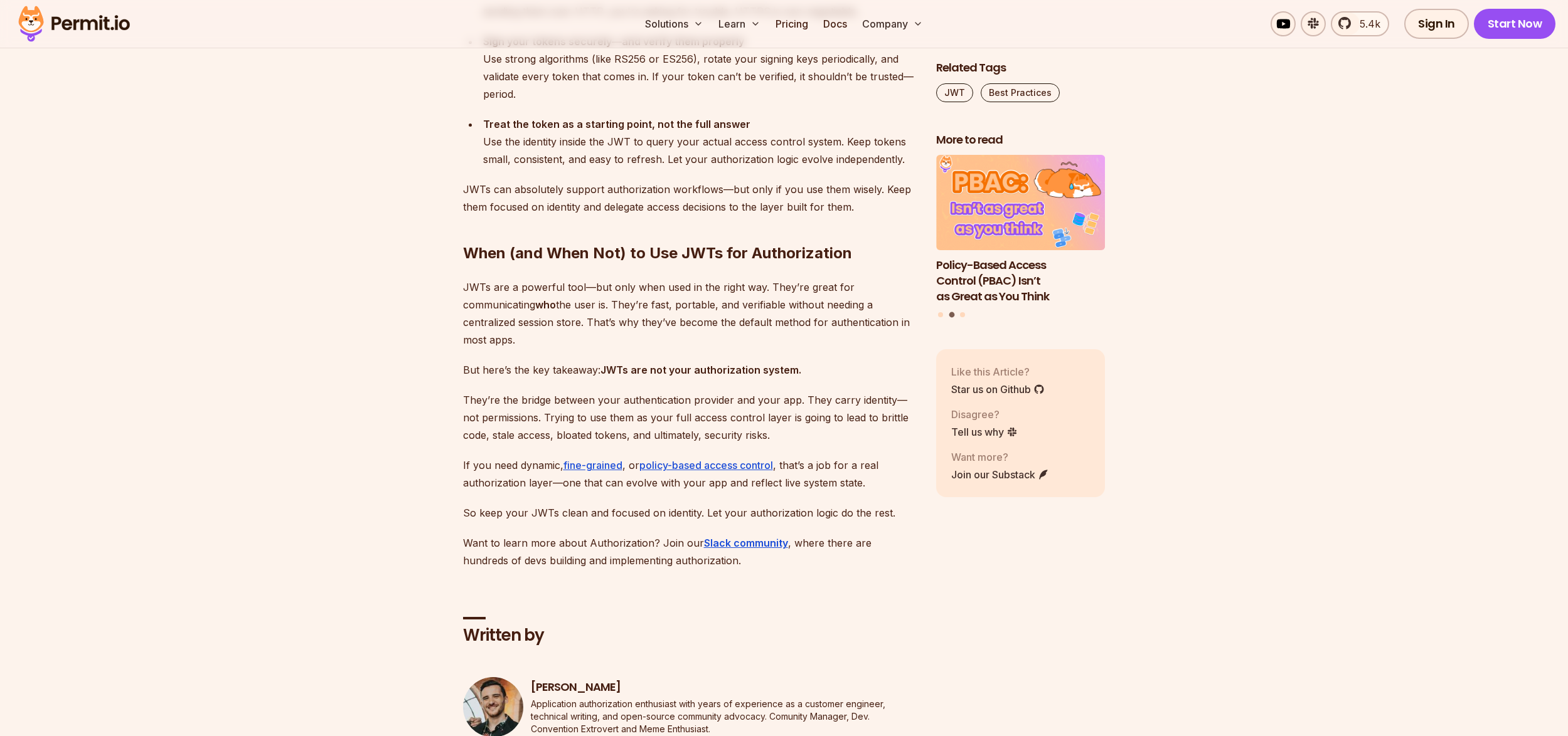
click at [540, 362] on p "But here’s the key takeaway: JWTs are not your authorization system." at bounding box center [689, 370] width 453 height 17
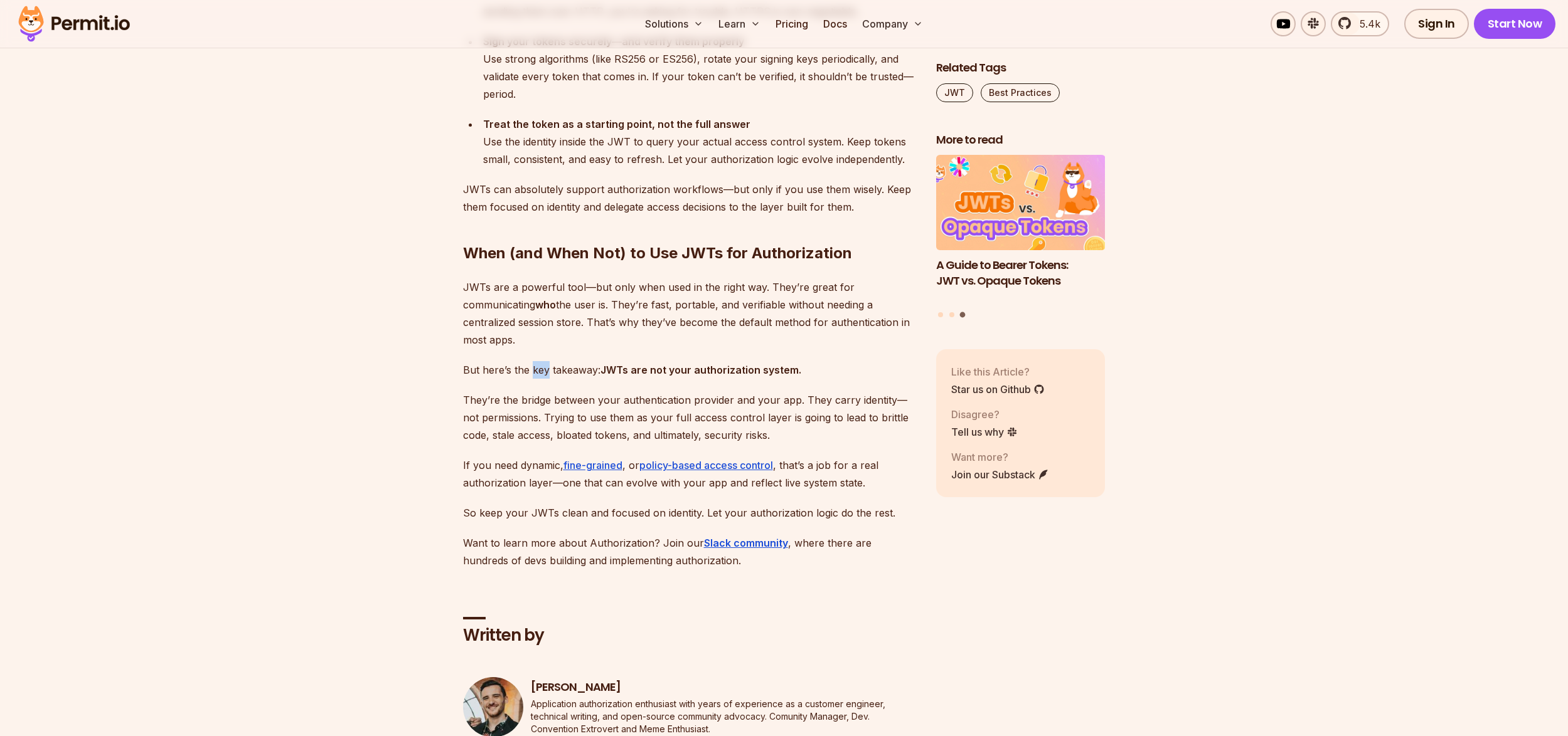
click at [540, 362] on p "But here’s the key takeaway: JWTs are not your authorization system." at bounding box center [689, 370] width 453 height 17
click at [592, 391] on p "They’re the bridge between your authentication provider and your app. They carr…" at bounding box center [689, 417] width 453 height 52
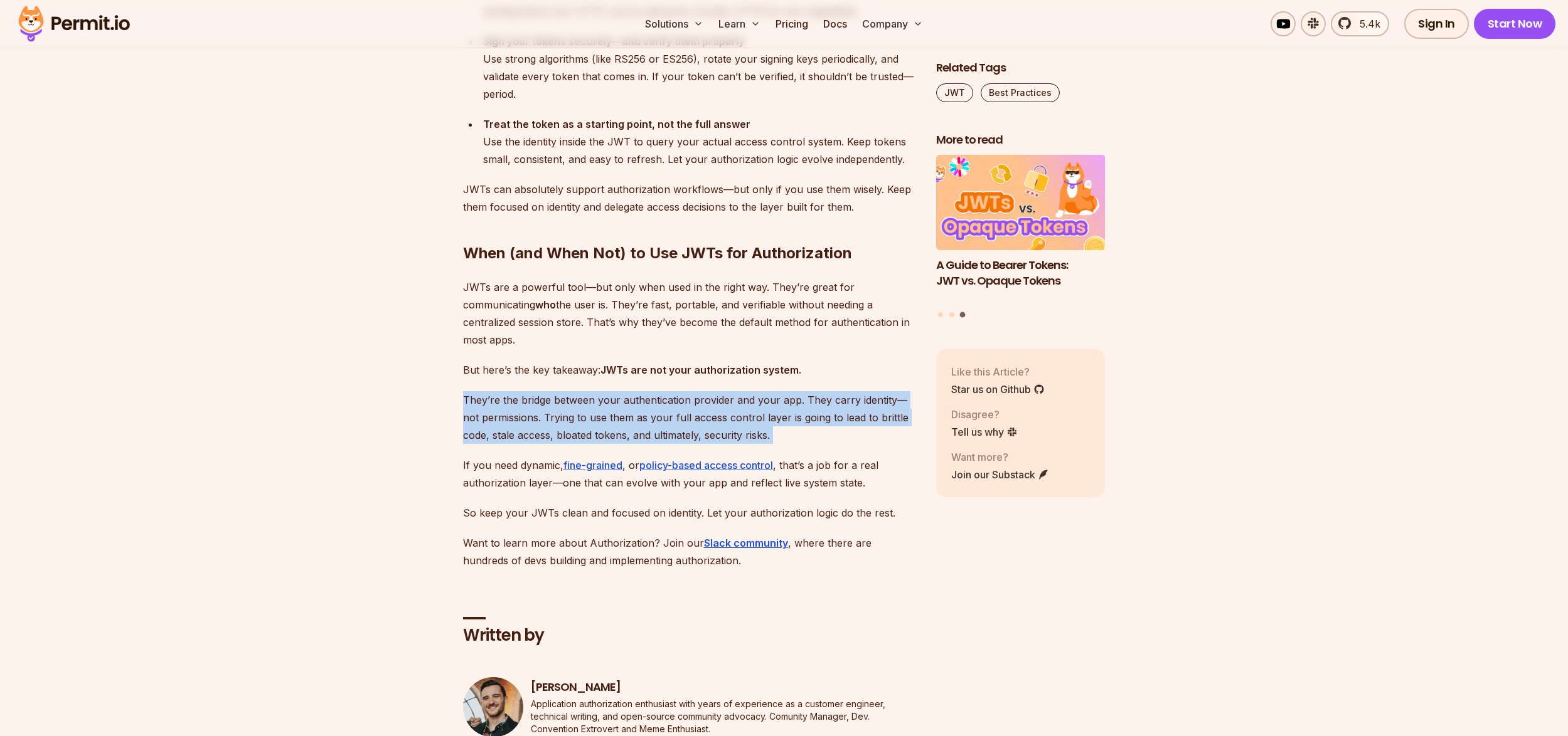
click at [592, 391] on p "They’re the bridge between your authentication provider and your app. They carr…" at bounding box center [689, 417] width 453 height 52
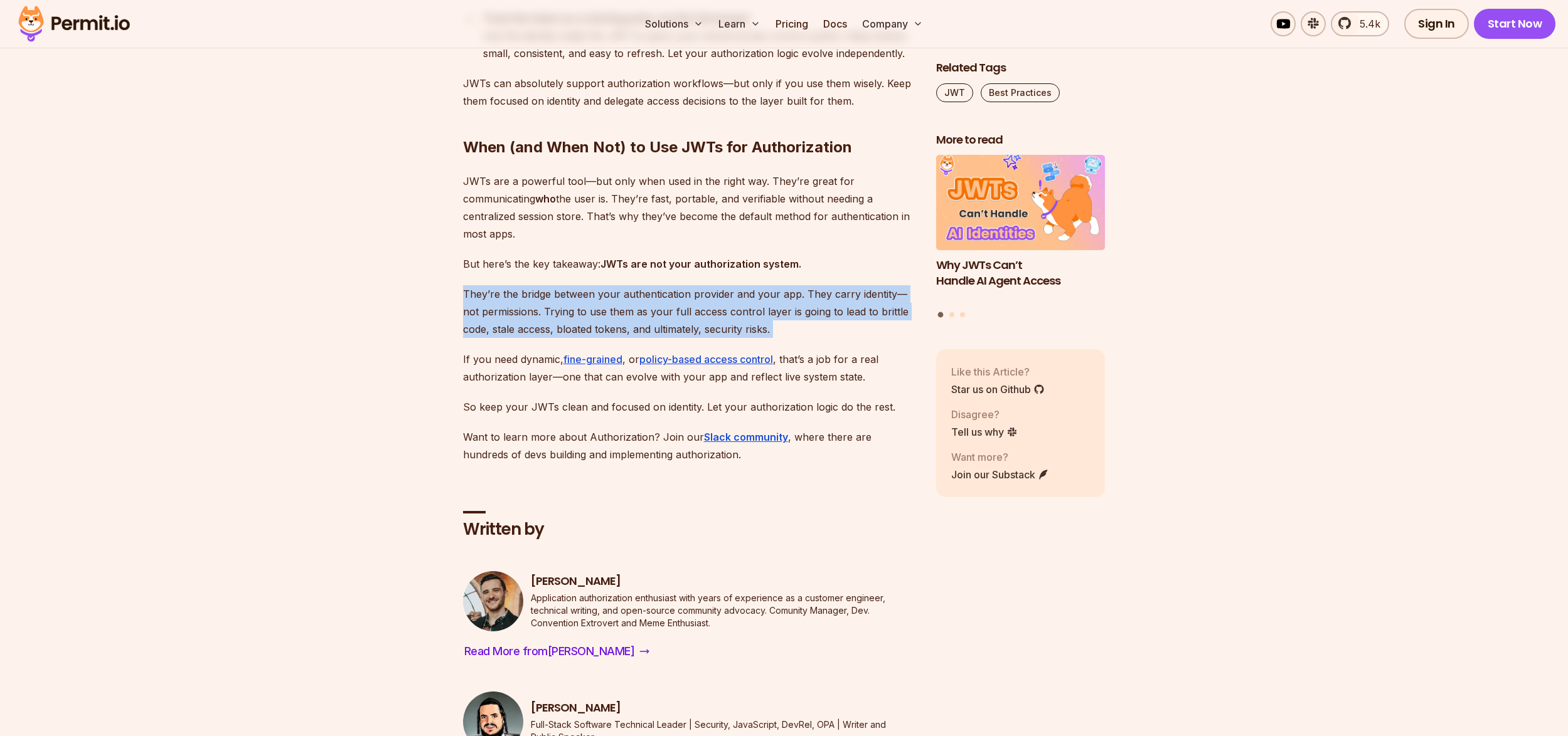
scroll to position [4881, 0]
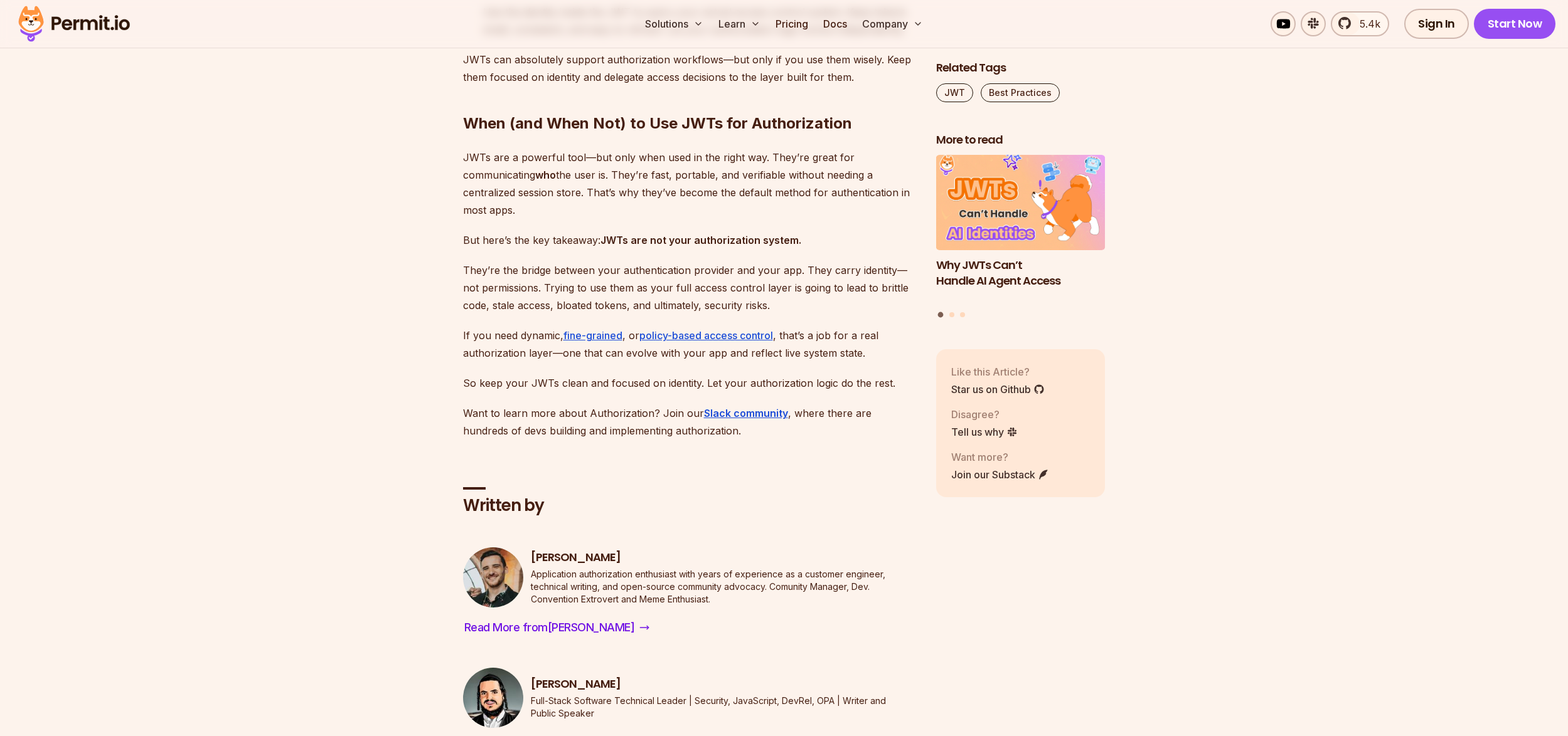
click at [706, 404] on p "Want to learn more about Authorization? Join our Slack community , where there …" at bounding box center [689, 422] width 453 height 35
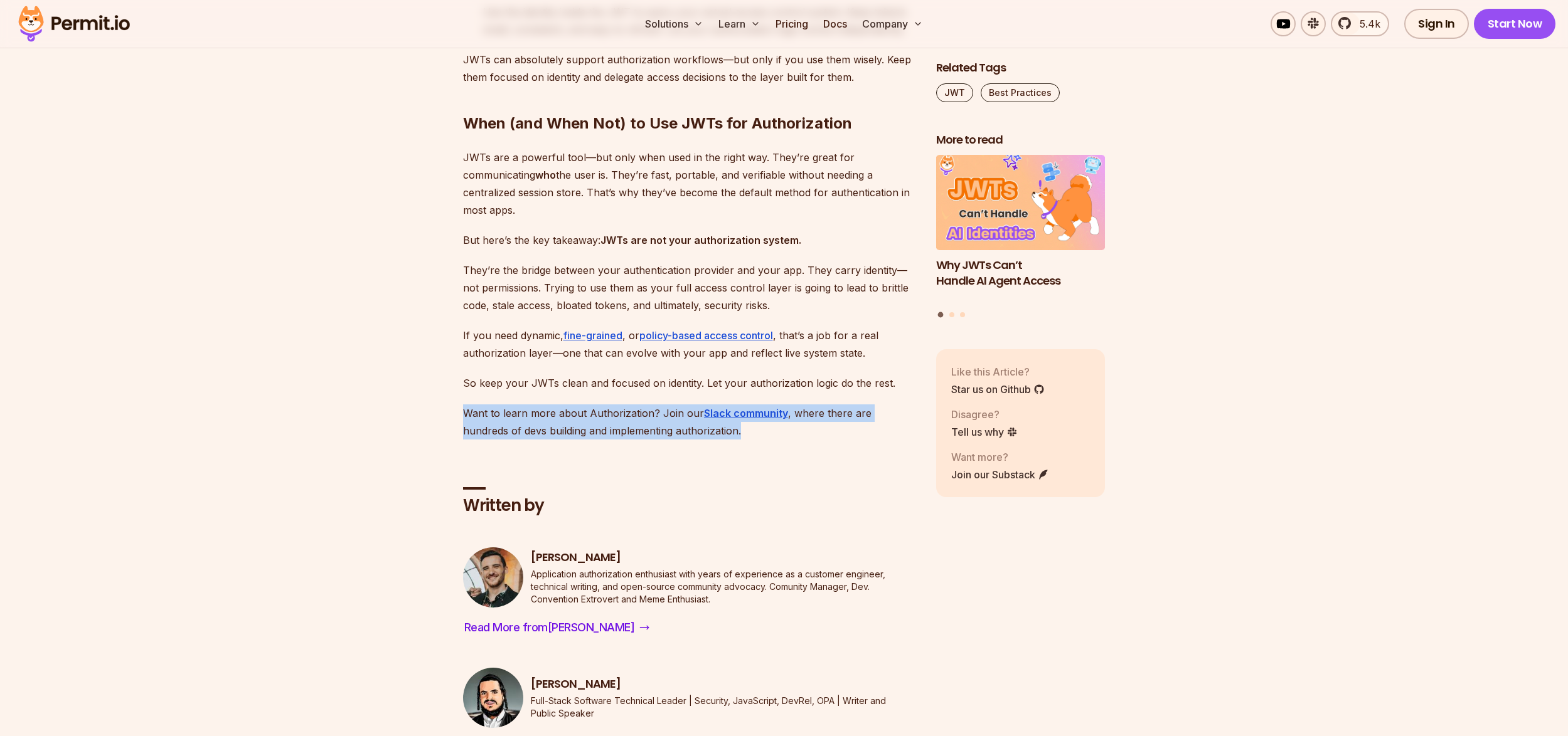
click at [706, 404] on p "Want to learn more about Authorization? Join our Slack community , where there …" at bounding box center [689, 422] width 453 height 35
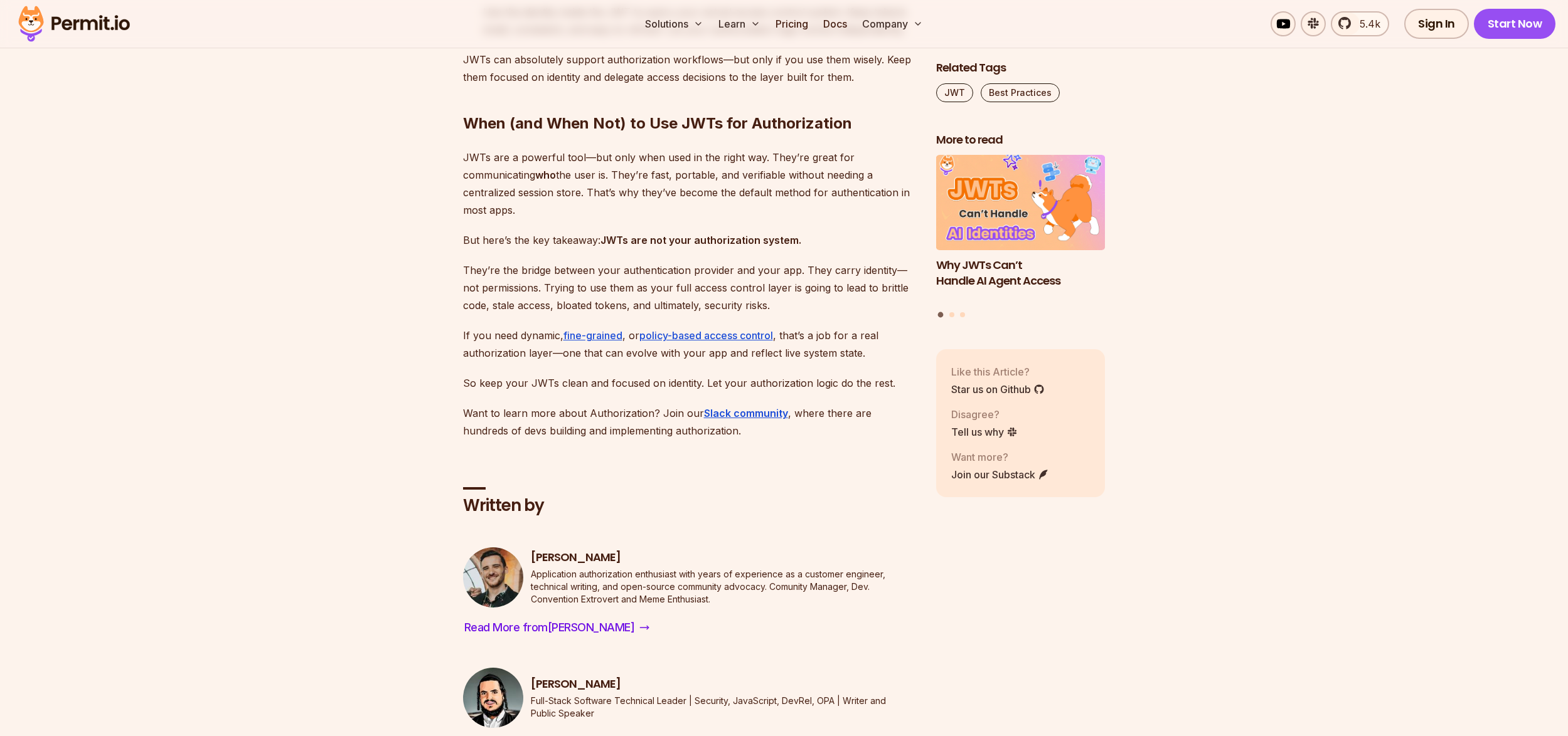
click at [706, 404] on p "Want to learn more about Authorization? Join our Slack community , where there …" at bounding box center [689, 422] width 453 height 35
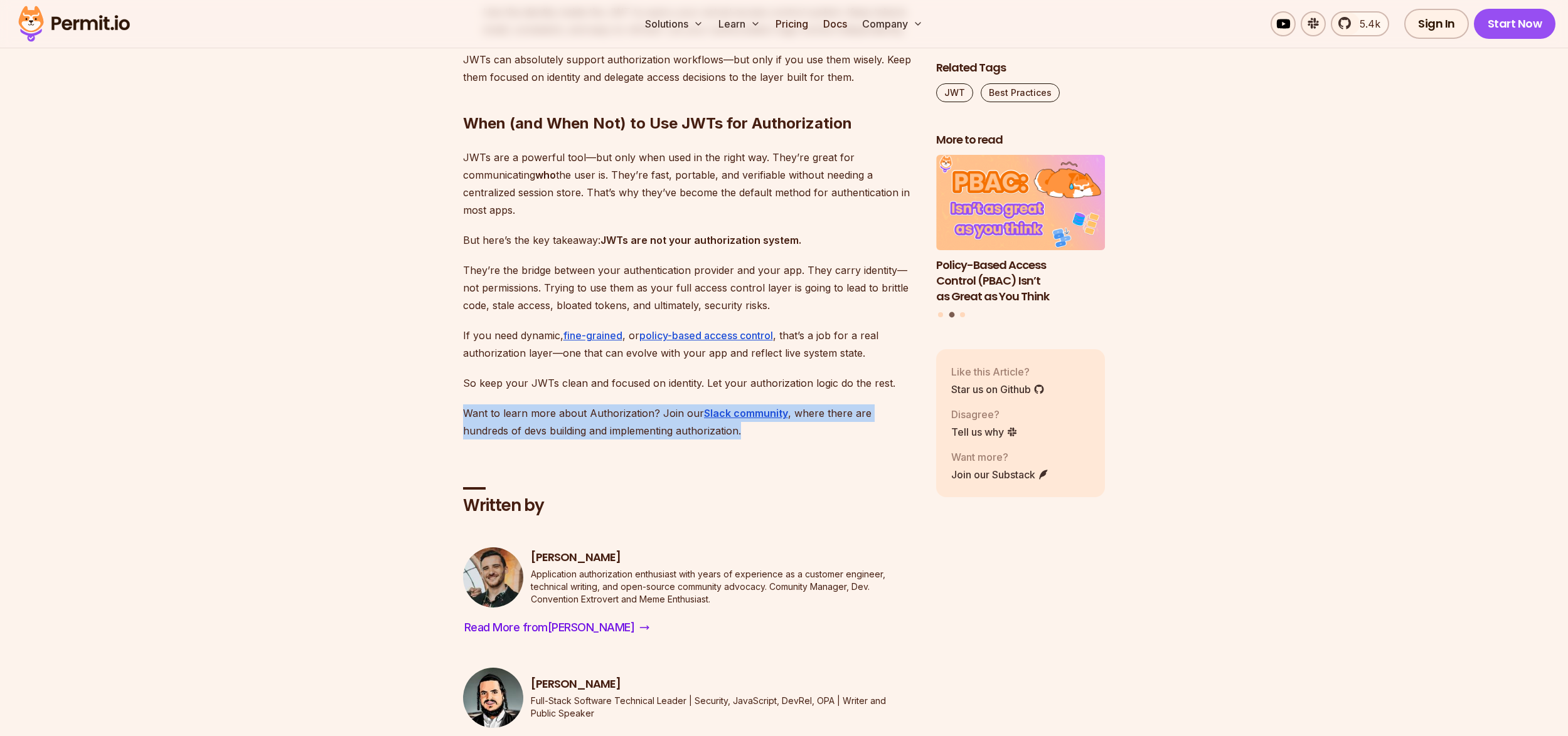
click at [706, 404] on p "Want to learn more about Authorization? Join our Slack community , where there …" at bounding box center [689, 422] width 453 height 35
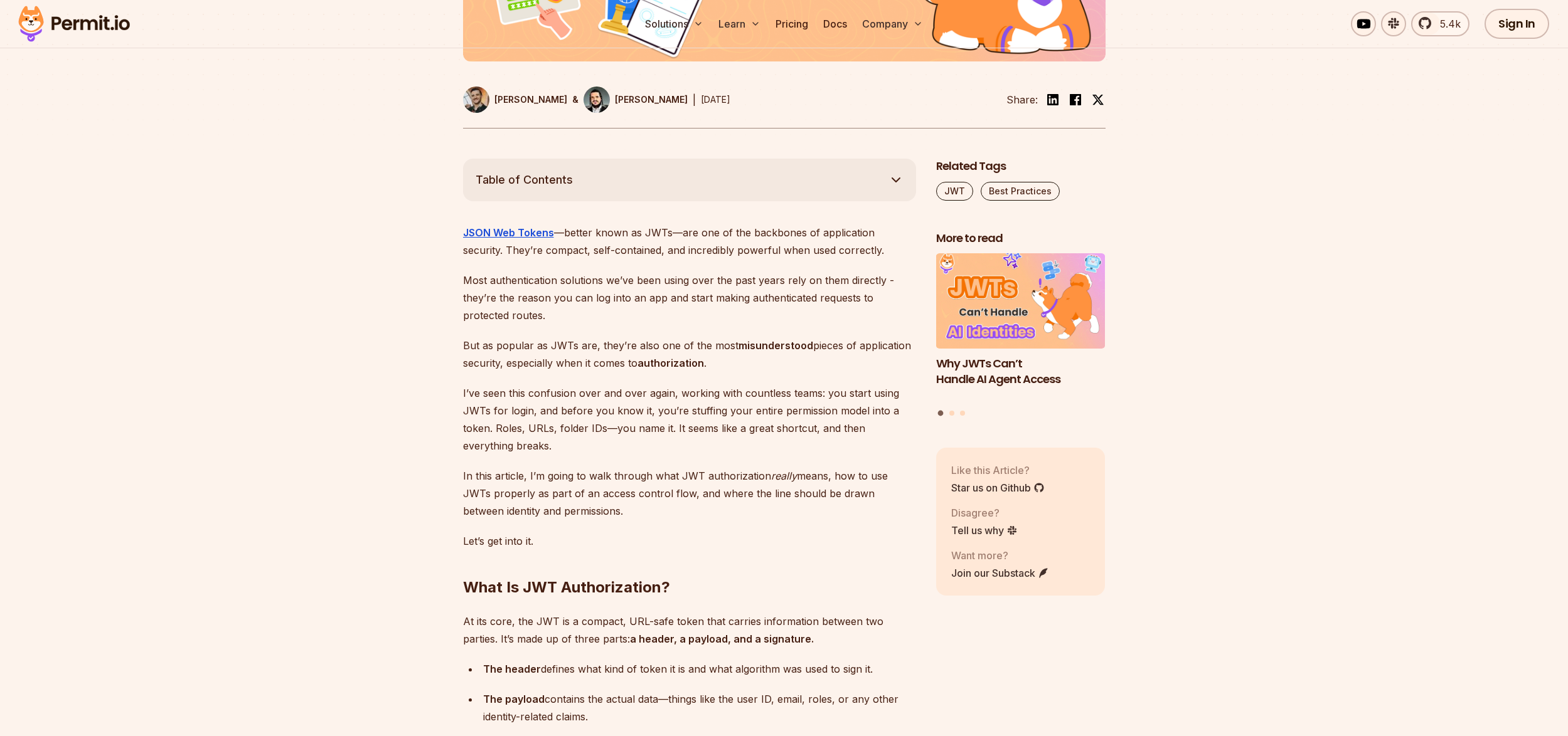
scroll to position [0, 0]
